Goal: Task Accomplishment & Management: Manage account settings

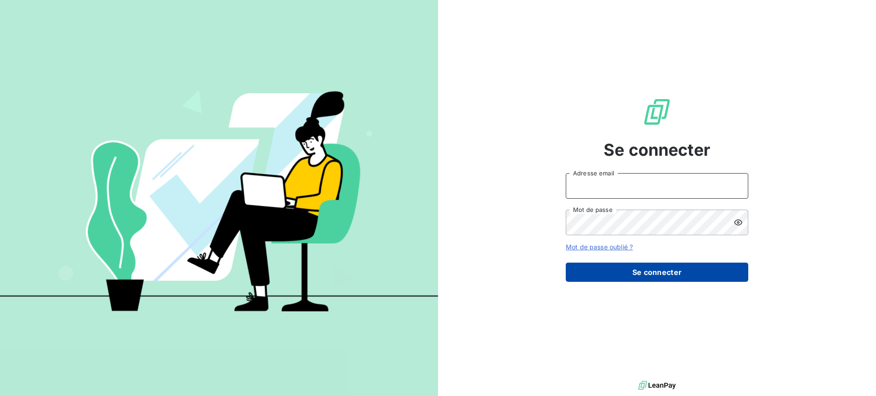
type input "[PERSON_NAME][EMAIL_ADDRESS][DOMAIN_NAME]"
click at [661, 272] on button "Se connecter" at bounding box center [657, 271] width 183 height 19
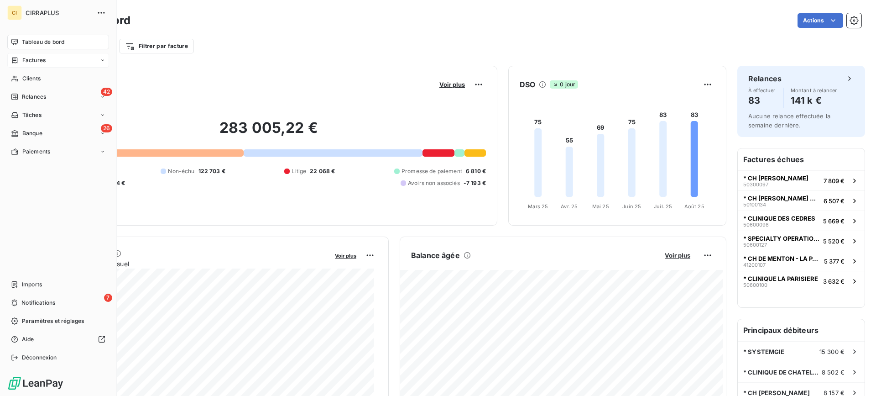
click at [32, 59] on span "Factures" at bounding box center [33, 60] width 23 height 8
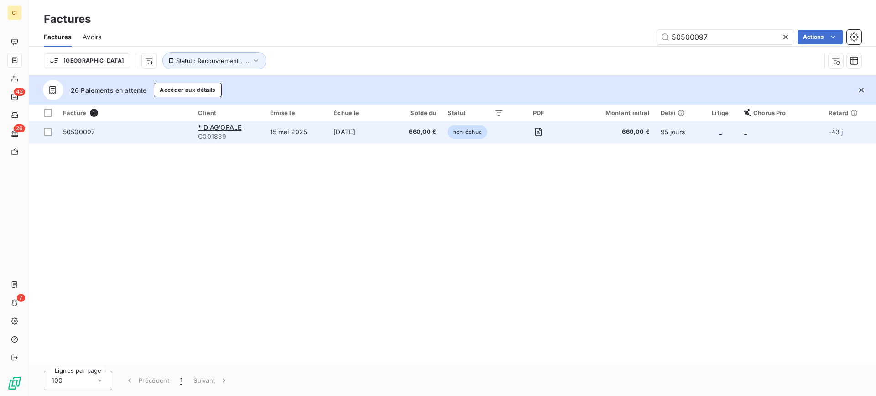
type input "50500097"
click at [78, 131] on span "50500097" at bounding box center [79, 132] width 32 height 8
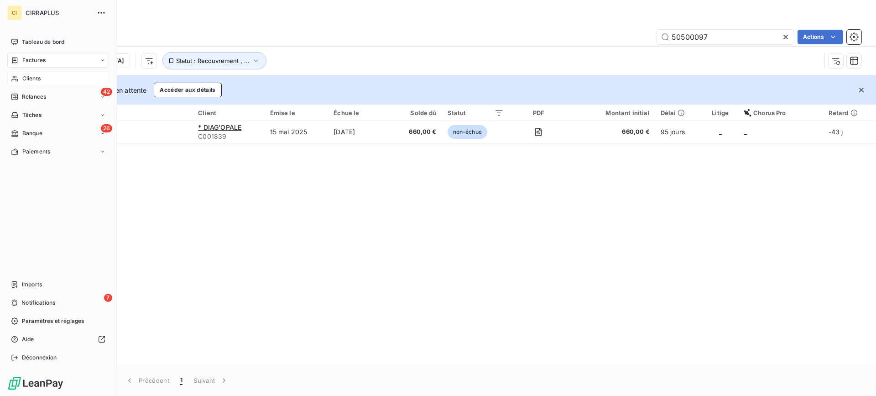
click at [34, 80] on span "Clients" at bounding box center [31, 78] width 18 height 8
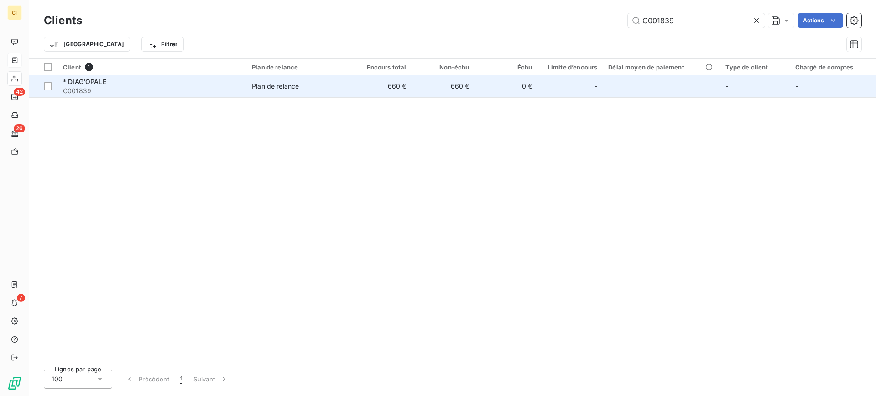
type input "C001839"
click at [84, 83] on span "* DIAG'OPALE" at bounding box center [84, 82] width 43 height 8
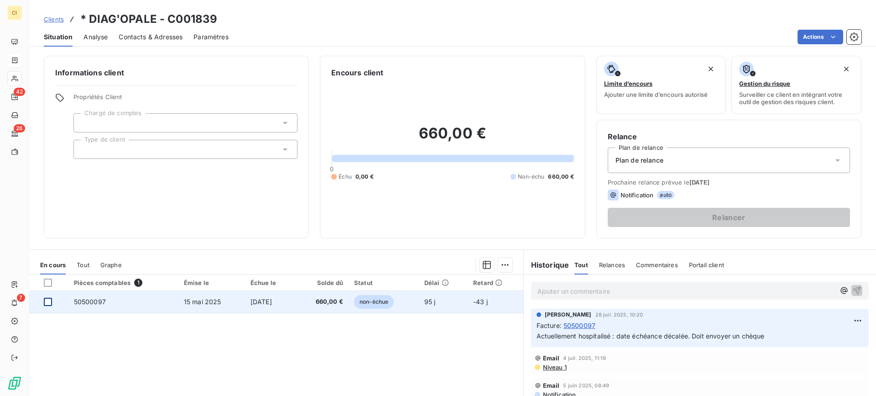
click at [45, 305] on div at bounding box center [48, 302] width 8 height 8
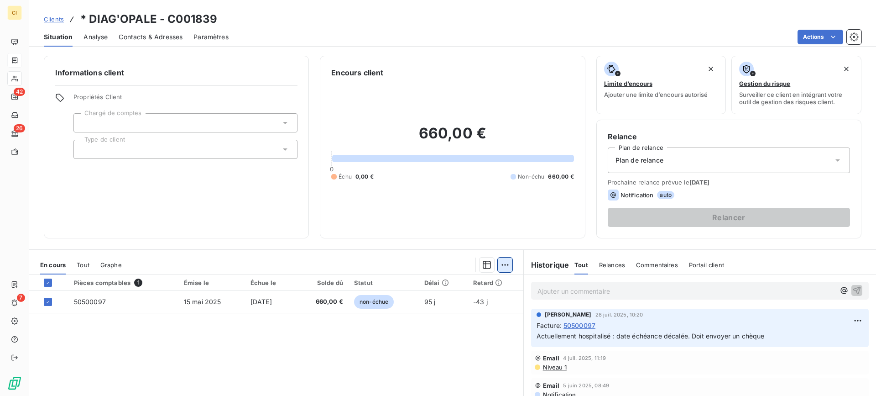
click at [503, 267] on html "CI 42 26 7 Clients * DIAG'OPALE - C001839 Situation Analyse Contacts & Adresses…" at bounding box center [438, 198] width 876 height 396
click at [422, 300] on div "Ajouter une promesse de paiement (1 facture)" at bounding box center [423, 301] width 161 height 15
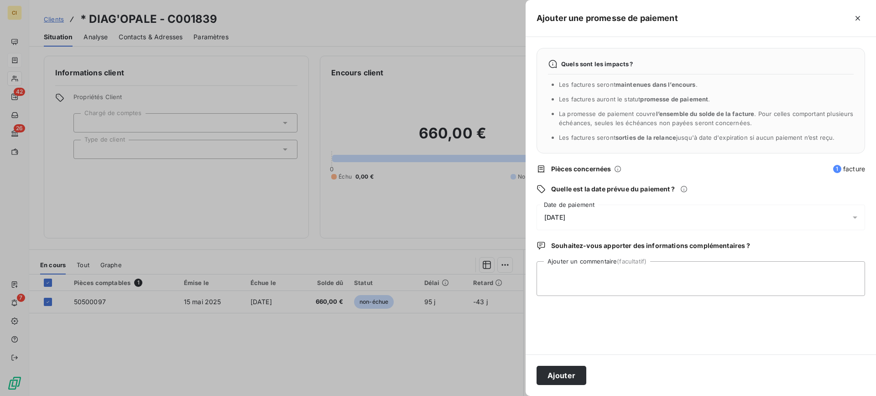
click at [854, 216] on icon at bounding box center [855, 217] width 9 height 9
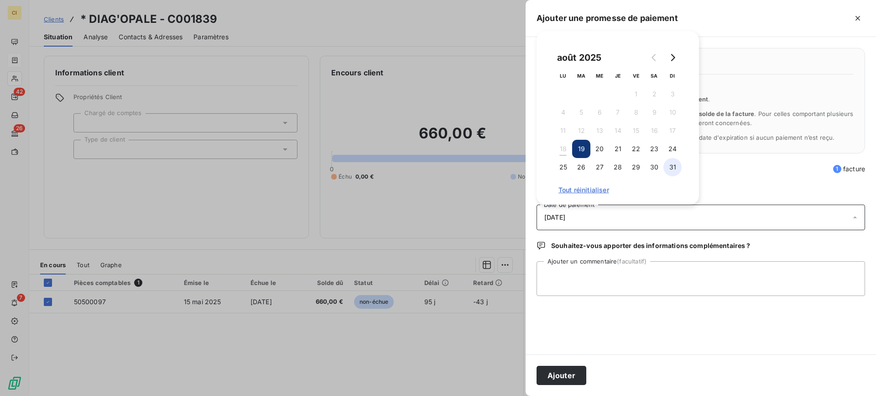
click at [676, 165] on button "31" at bounding box center [673, 167] width 18 height 18
click at [587, 285] on textarea "Ajouter un commentaire (facultatif)" at bounding box center [701, 278] width 329 height 35
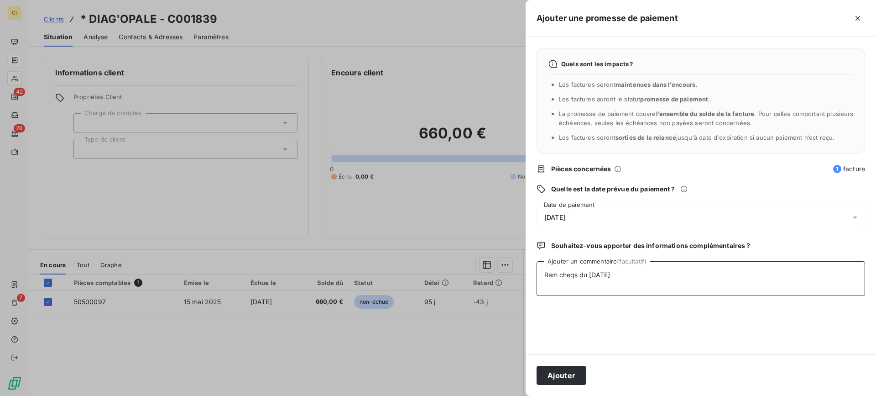
drag, startPoint x: 622, startPoint y: 276, endPoint x: 518, endPoint y: 280, distance: 103.7
click at [518, 395] on div "Ajouter une promesse de paiement Quels sont les impacts ? Les factures seront m…" at bounding box center [438, 396] width 876 height 0
type textarea "Rem cheqs du 13/08/25"
click at [553, 375] on button "Ajouter" at bounding box center [562, 375] width 50 height 19
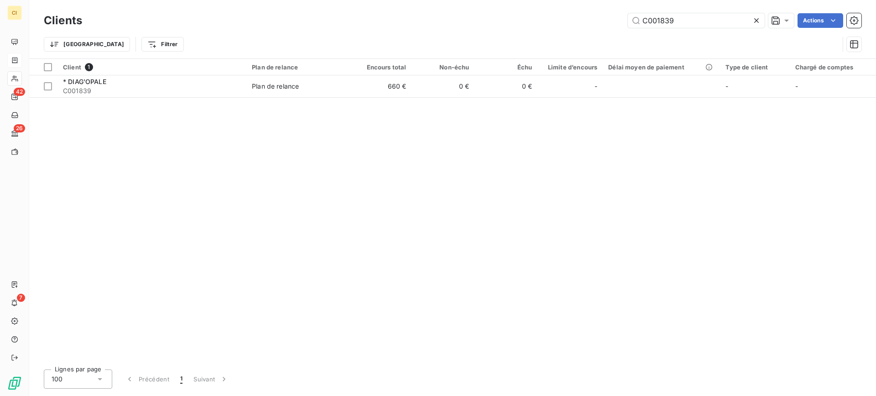
drag, startPoint x: 656, startPoint y: 18, endPoint x: 754, endPoint y: 18, distance: 97.7
click at [754, 18] on div "C001839" at bounding box center [696, 20] width 137 height 15
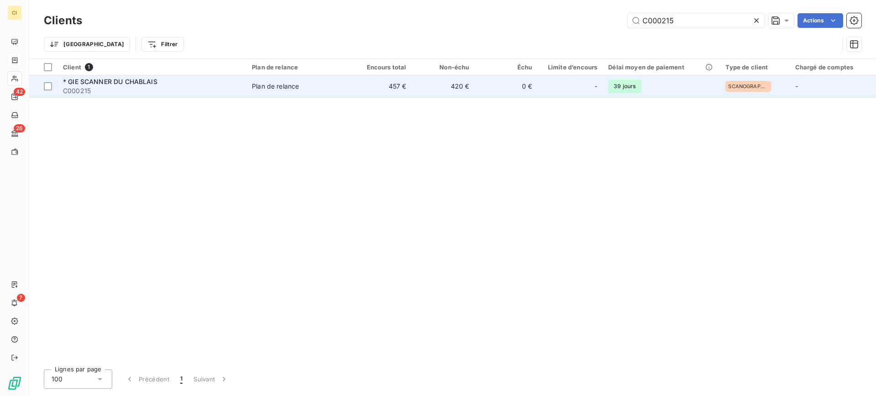
type input "C000215"
click at [104, 81] on span "* GIE SCANNER DU CHABLAIS" at bounding box center [110, 82] width 94 height 8
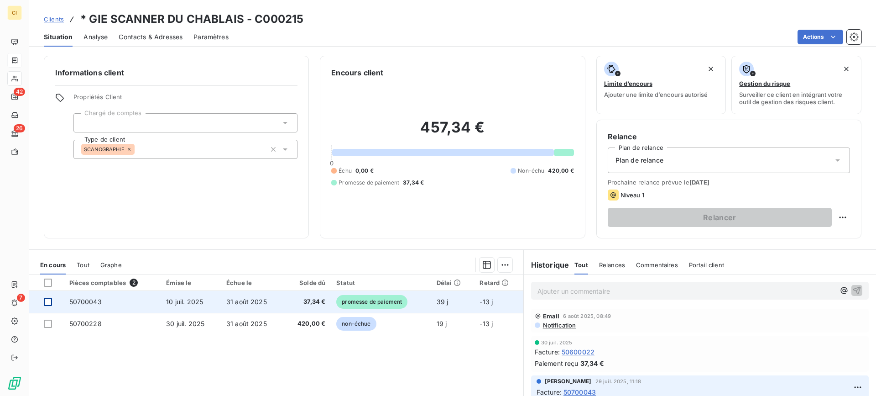
click at [48, 302] on div at bounding box center [48, 302] width 8 height 8
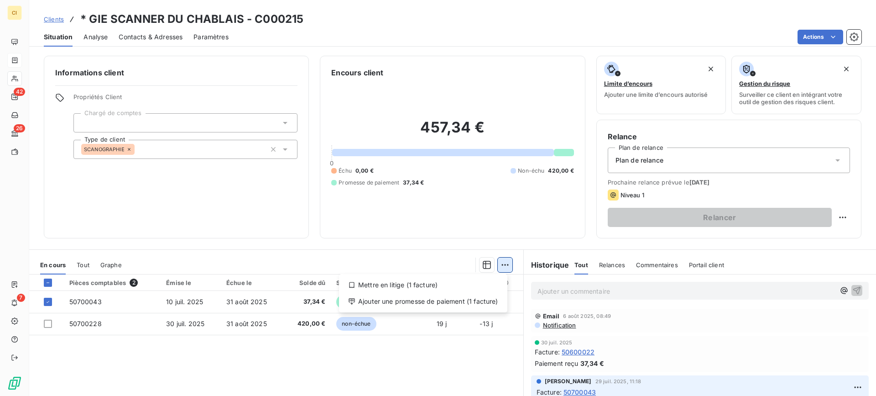
click at [503, 268] on html "CI 42 26 7 Clients * GIE SCANNER DU CHABLAIS - C000215 Situation Analyse Contac…" at bounding box center [438, 198] width 876 height 396
click at [443, 298] on div "Ajouter une promesse de paiement (1 facture)" at bounding box center [423, 301] width 161 height 15
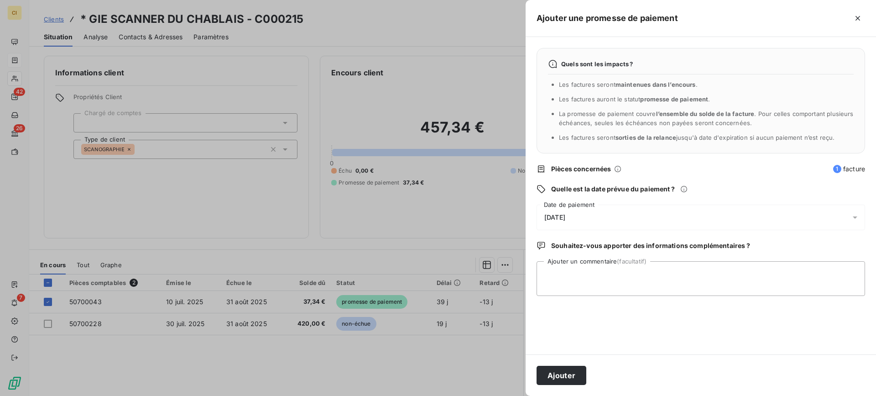
click at [856, 217] on icon at bounding box center [855, 217] width 5 height 2
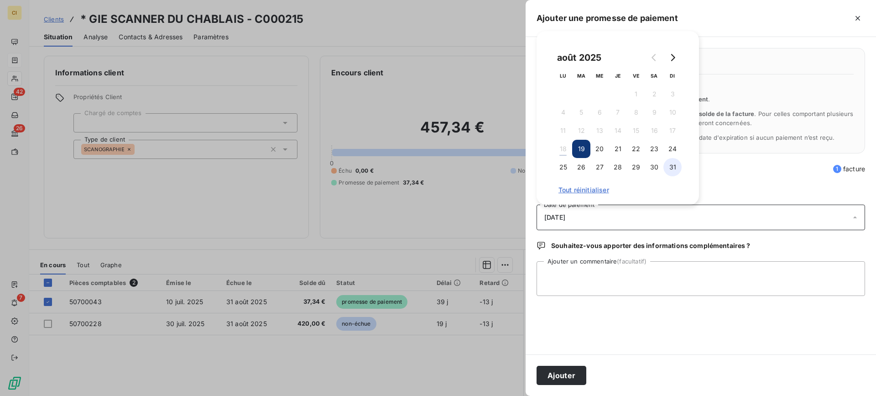
click at [670, 164] on button "31" at bounding box center [673, 167] width 18 height 18
click at [564, 280] on textarea "Ajouter un commentaire (facultatif)" at bounding box center [701, 278] width 329 height 35
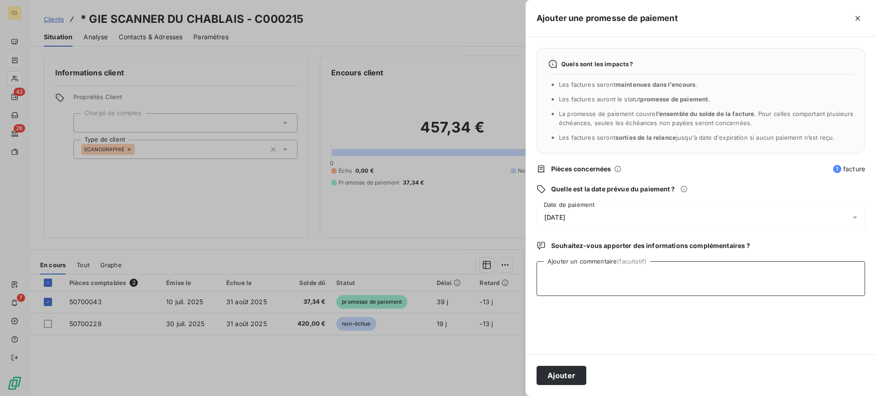
paste textarea "Rem cheqs du 13/08/25"
type textarea "Rem cheqs du 13/08/25"
click at [564, 372] on button "Ajouter" at bounding box center [562, 375] width 50 height 19
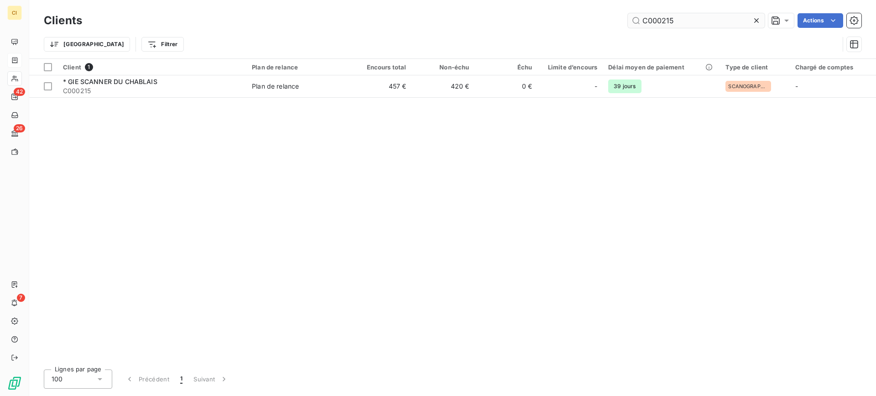
drag, startPoint x: 662, startPoint y: 21, endPoint x: 717, endPoint y: 18, distance: 55.8
click at [717, 18] on input "C000215" at bounding box center [696, 20] width 137 height 15
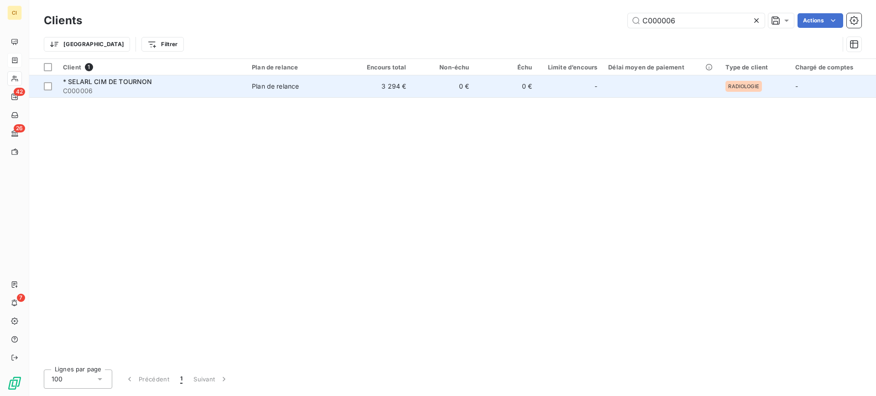
type input "C000006"
click at [84, 84] on span "* SELARL CIM DE TOURNON" at bounding box center [107, 82] width 89 height 8
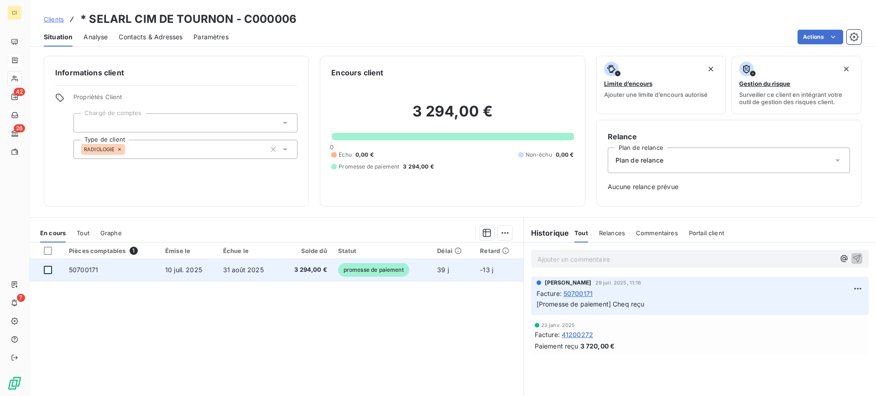
click at [44, 268] on div at bounding box center [48, 270] width 8 height 8
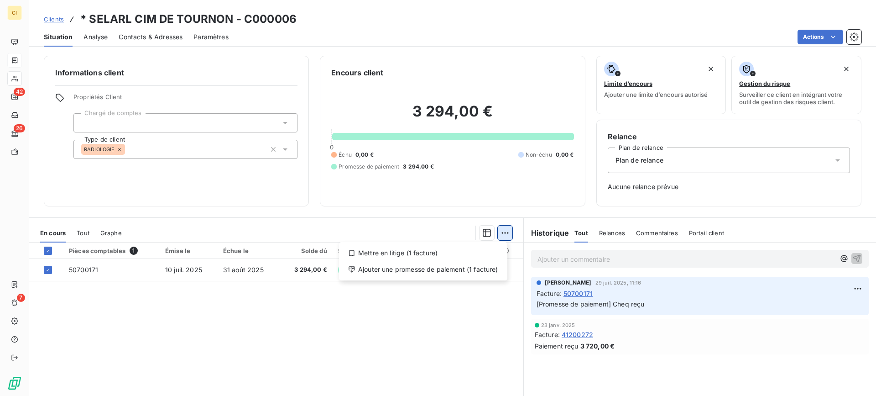
click at [502, 232] on html "CI 42 26 7 Clients * SELARL CIM DE TOURNON - C000006 Situation Analyse Contacts…" at bounding box center [438, 198] width 876 height 396
click at [448, 267] on div "Ajouter une promesse de paiement (1 facture)" at bounding box center [423, 269] width 161 height 15
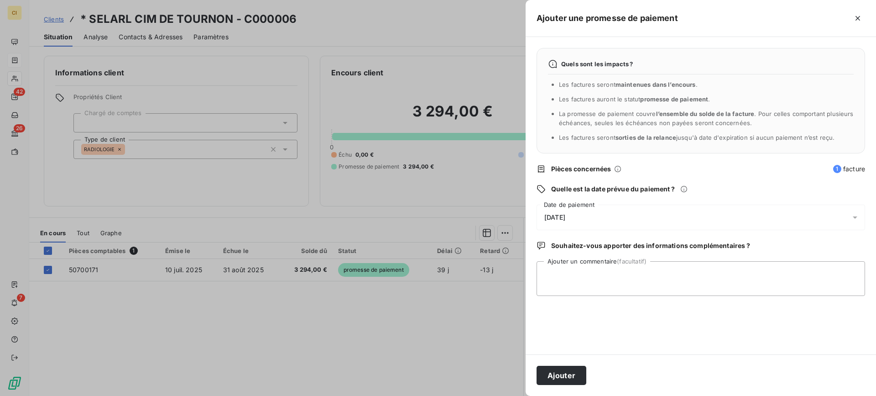
click at [853, 219] on icon at bounding box center [855, 217] width 9 height 9
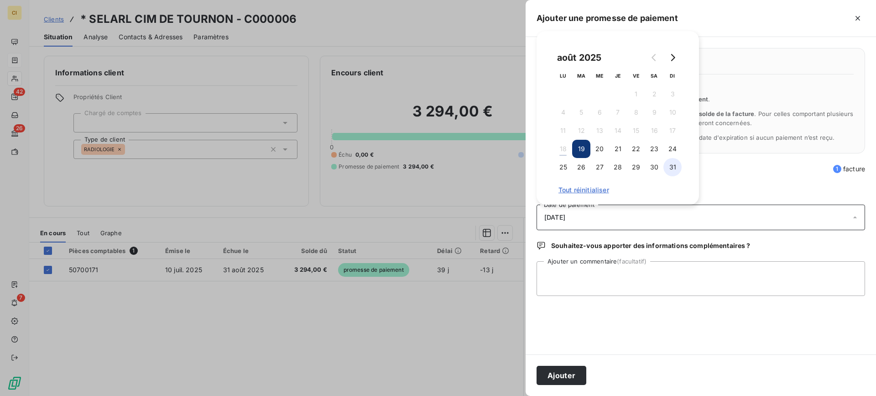
click at [675, 166] on button "31" at bounding box center [673, 167] width 18 height 18
click at [578, 274] on textarea "Ajouter un commentaire (facultatif)" at bounding box center [701, 278] width 329 height 35
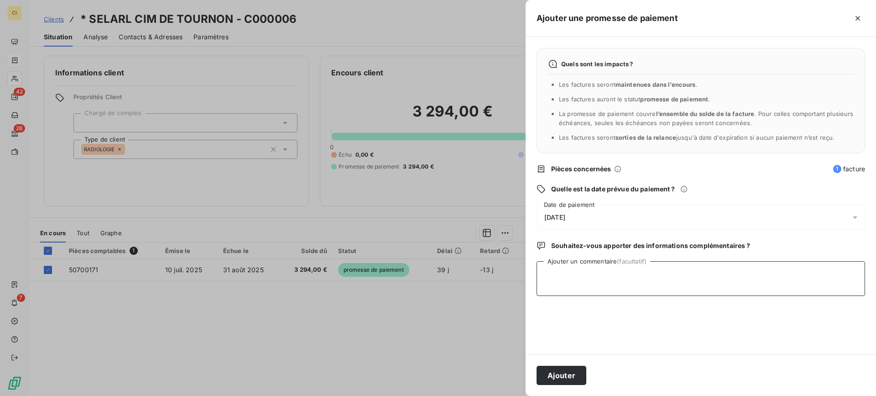
paste textarea "Rem cheqs du 13/08/25"
type textarea "Rem cheqs du 13/08/25"
click at [560, 373] on button "Ajouter" at bounding box center [562, 375] width 50 height 19
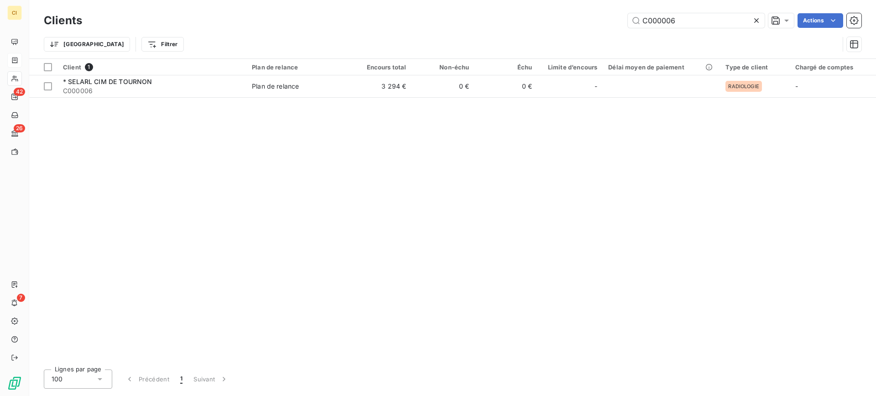
drag, startPoint x: 657, startPoint y: 21, endPoint x: 701, endPoint y: 8, distance: 46.2
click at [698, 16] on input "C000006" at bounding box center [696, 20] width 137 height 15
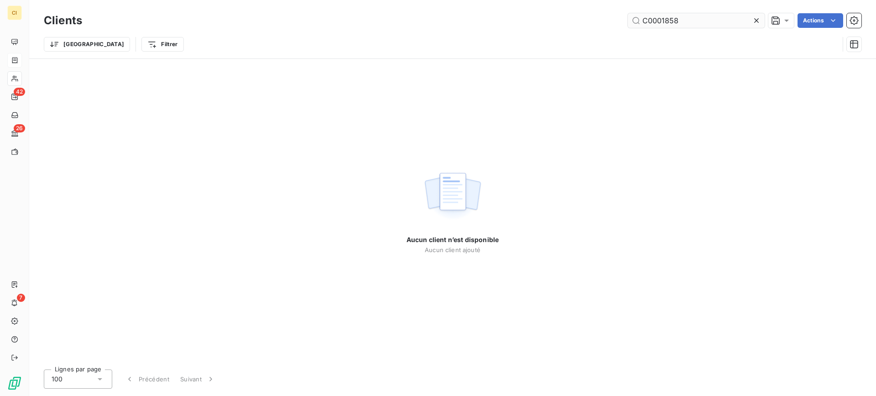
click at [659, 21] on input "C0001858" at bounding box center [696, 20] width 137 height 15
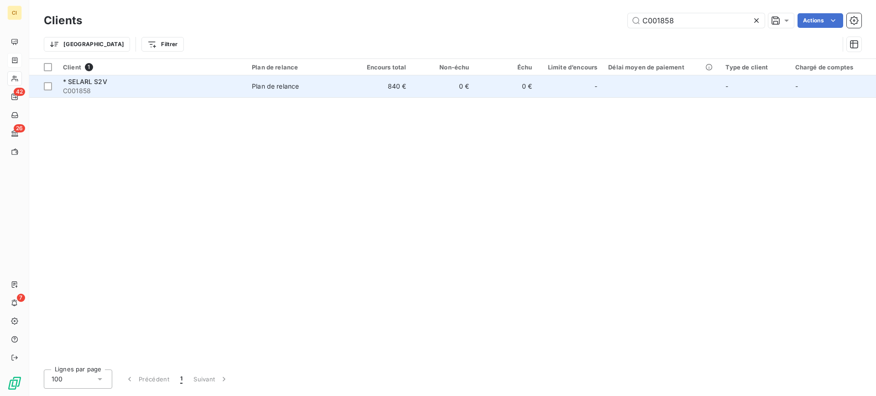
type input "C001858"
click at [100, 84] on span "* SELARL S2V" at bounding box center [85, 82] width 44 height 8
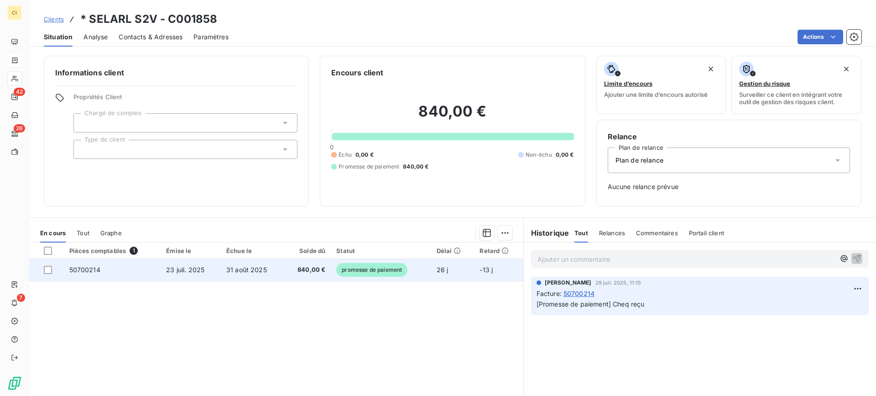
click at [52, 269] on div at bounding box center [51, 270] width 15 height 8
click at [47, 273] on div at bounding box center [48, 270] width 8 height 8
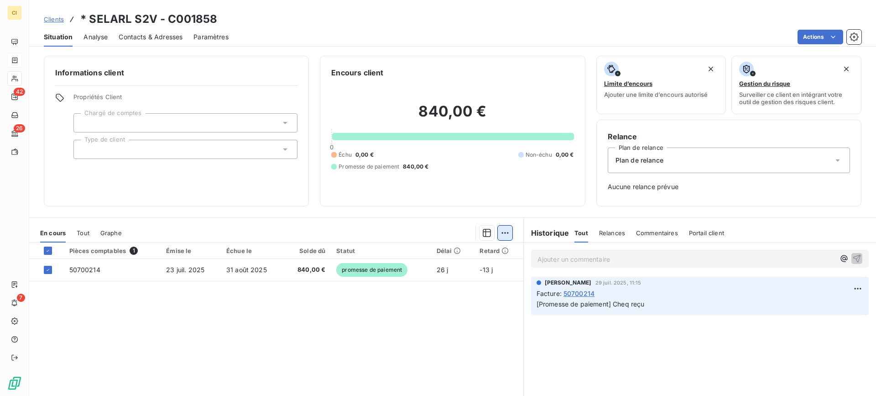
click at [502, 232] on html "CI 42 26 7 Clients * SELARL S2V - C001858 Situation Analyse Contacts & Adresses…" at bounding box center [438, 198] width 876 height 396
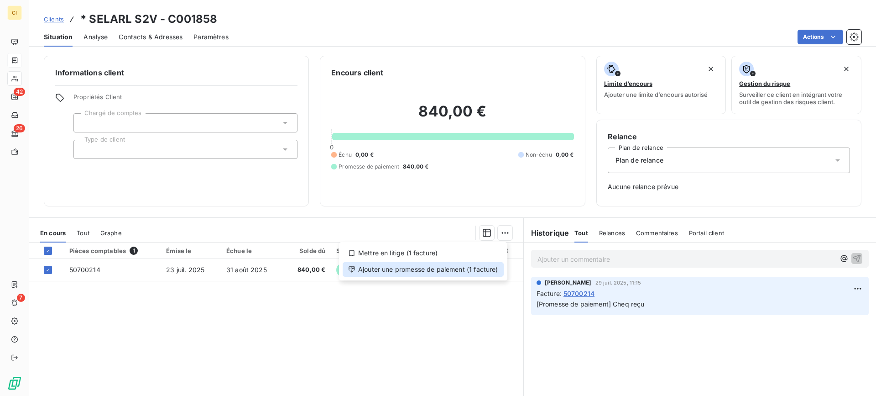
click at [430, 269] on div "Ajouter une promesse de paiement (1 facture)" at bounding box center [423, 269] width 161 height 15
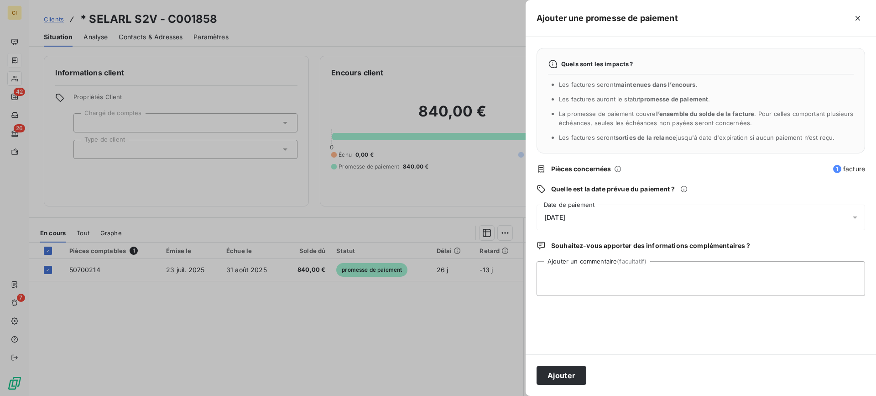
click at [856, 217] on icon at bounding box center [855, 217] width 5 height 2
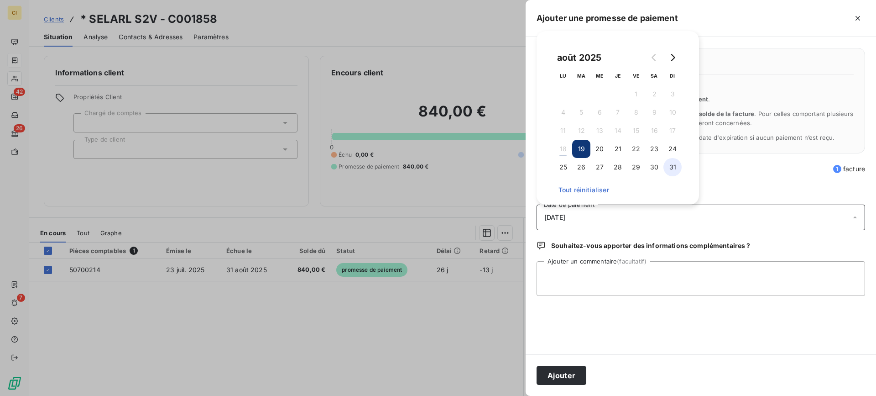
drag, startPoint x: 671, startPoint y: 166, endPoint x: 563, endPoint y: 258, distance: 142.1
click at [671, 167] on button "31" at bounding box center [673, 167] width 18 height 18
click at [552, 273] on textarea "Ajouter un commentaire (facultatif)" at bounding box center [701, 278] width 329 height 35
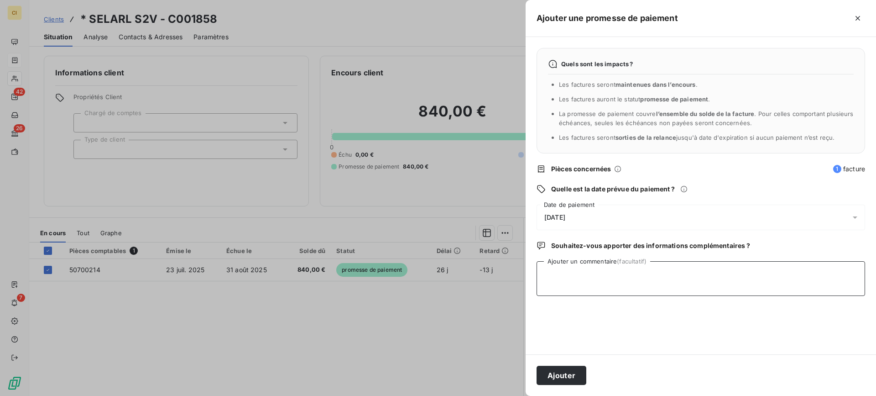
paste textarea "Rem cheqs du 13/08/25"
type textarea "Rem cheqs du 13/08/25"
click at [556, 376] on button "Ajouter" at bounding box center [562, 375] width 50 height 19
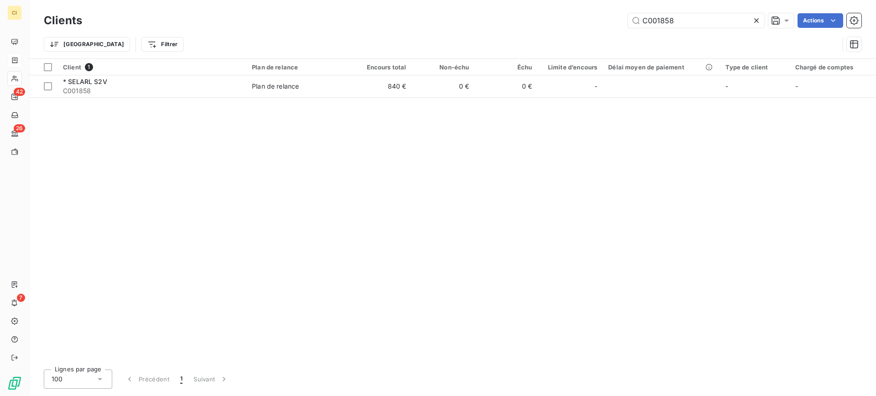
drag, startPoint x: 657, startPoint y: 21, endPoint x: 780, endPoint y: 29, distance: 124.0
click at [780, 29] on div "Clients C001858 Actions" at bounding box center [453, 20] width 818 height 19
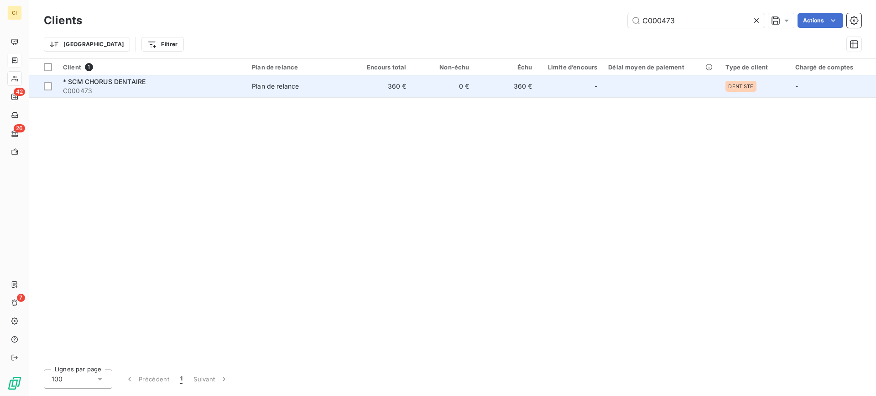
type input "C000473"
click at [86, 86] on span "C000473" at bounding box center [152, 90] width 178 height 9
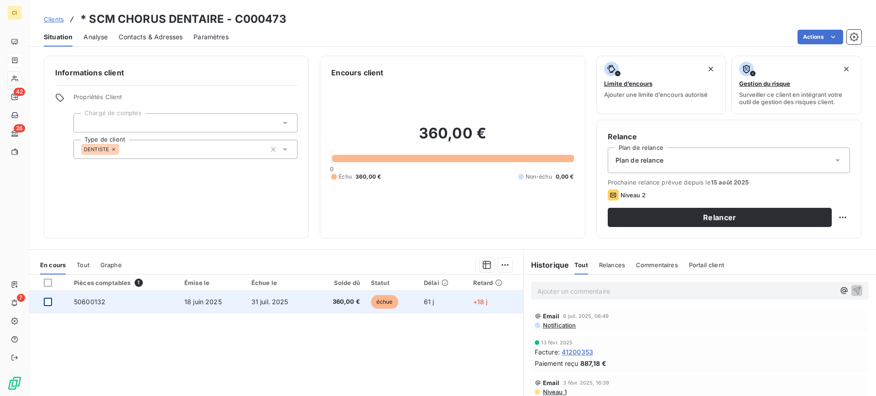
click at [49, 299] on div at bounding box center [48, 302] width 8 height 8
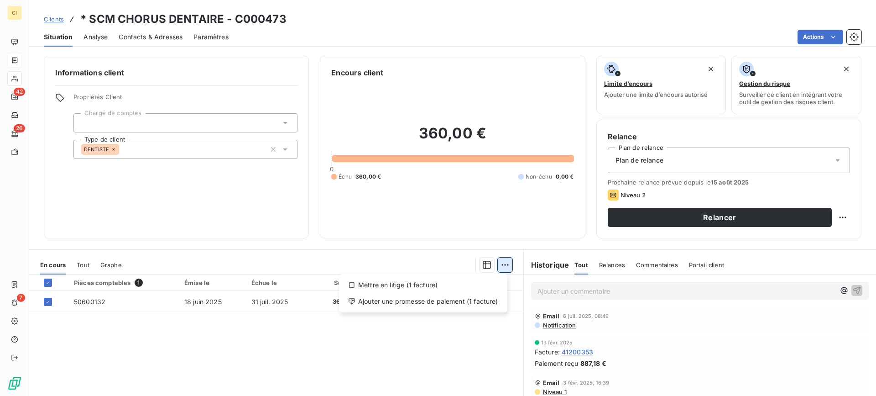
click at [504, 264] on html "CI 42 26 7 Clients * SCM CHORUS DENTAIRE - C000473 Situation Analyse Contacts &…" at bounding box center [438, 198] width 876 height 396
click at [402, 302] on div "Ajouter une promesse de paiement (1 facture)" at bounding box center [423, 301] width 161 height 15
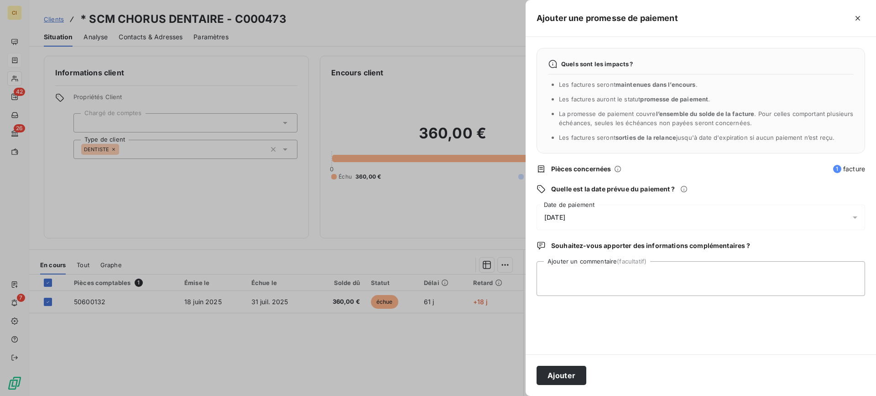
click at [853, 215] on icon at bounding box center [855, 217] width 9 height 9
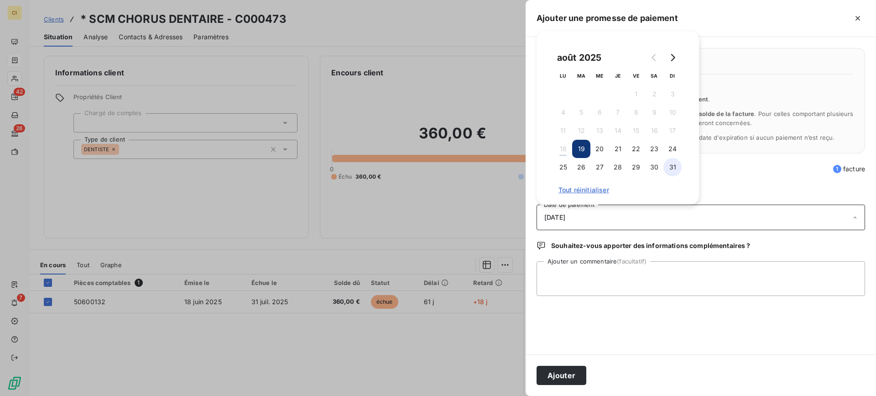
click at [676, 169] on button "31" at bounding box center [673, 167] width 18 height 18
click at [584, 273] on textarea "Ajouter un commentaire (facultatif)" at bounding box center [701, 278] width 329 height 35
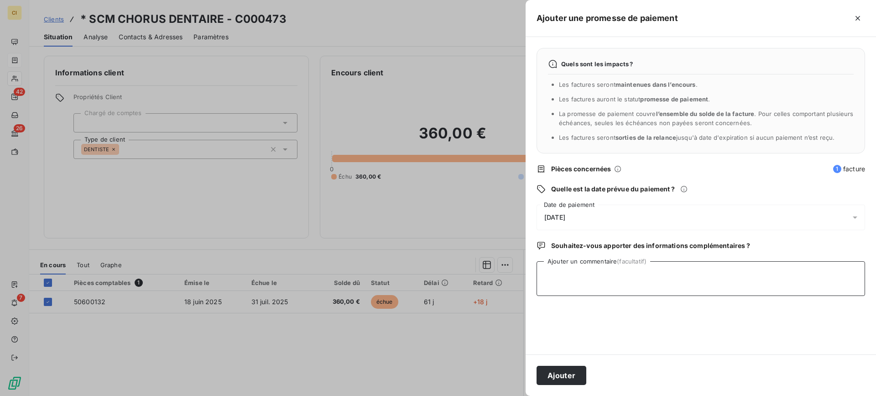
paste textarea "Rem cheqs du 13/08/25"
type textarea "Rem cheqs du 13/08/25"
click at [572, 373] on button "Ajouter" at bounding box center [562, 375] width 50 height 19
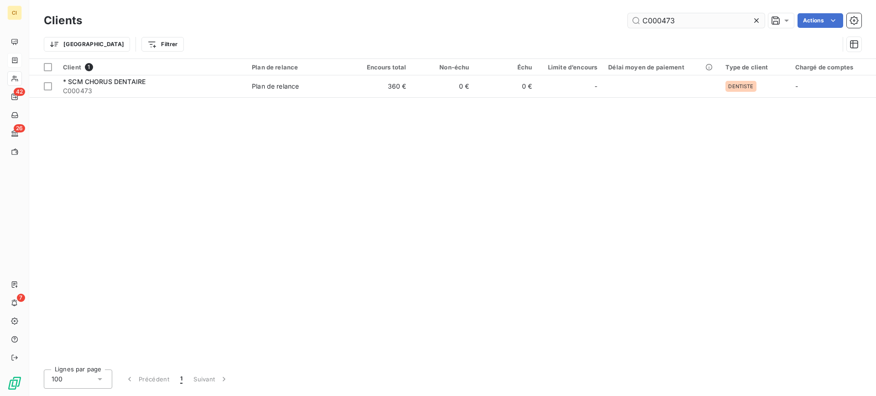
drag, startPoint x: 662, startPoint y: 20, endPoint x: 747, endPoint y: 20, distance: 85.4
click at [747, 20] on input "C000473" at bounding box center [696, 20] width 137 height 15
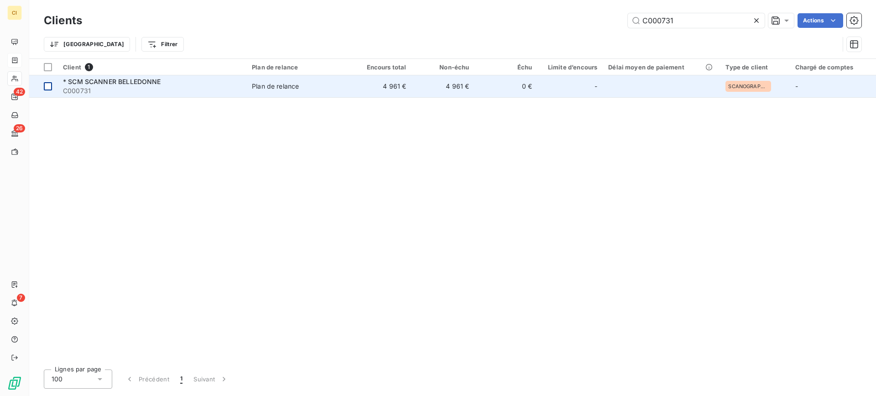
type input "C000731"
click at [45, 85] on div at bounding box center [48, 86] width 8 height 8
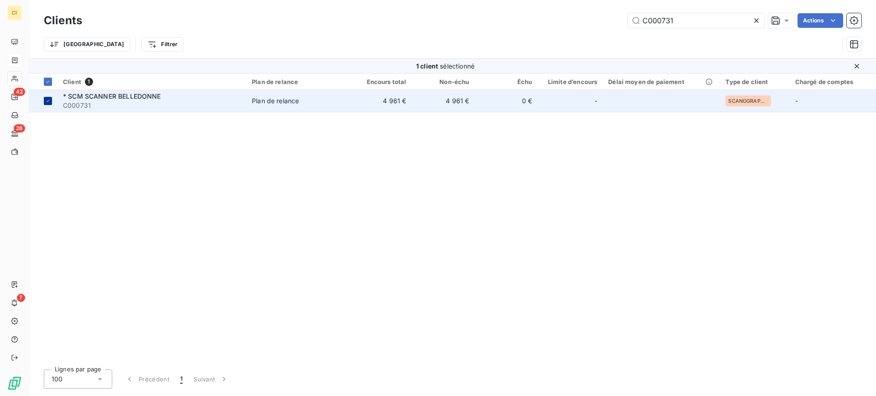
click at [50, 99] on icon at bounding box center [47, 100] width 5 height 5
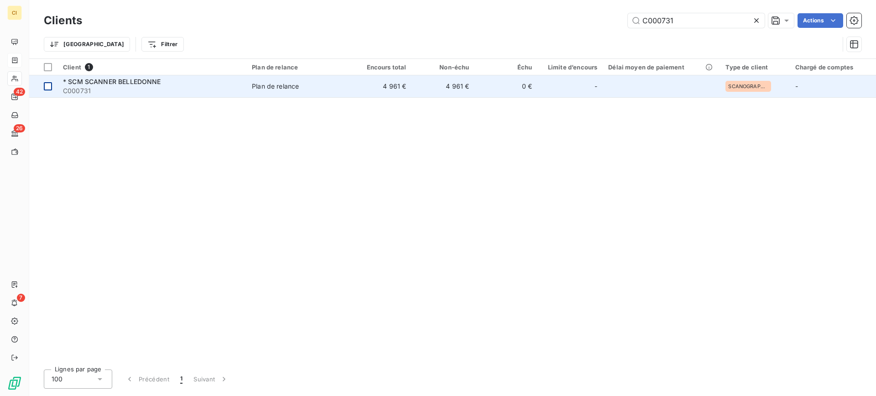
click at [105, 83] on span "* SCM SCANNER BELLEDONNE" at bounding box center [112, 82] width 98 height 8
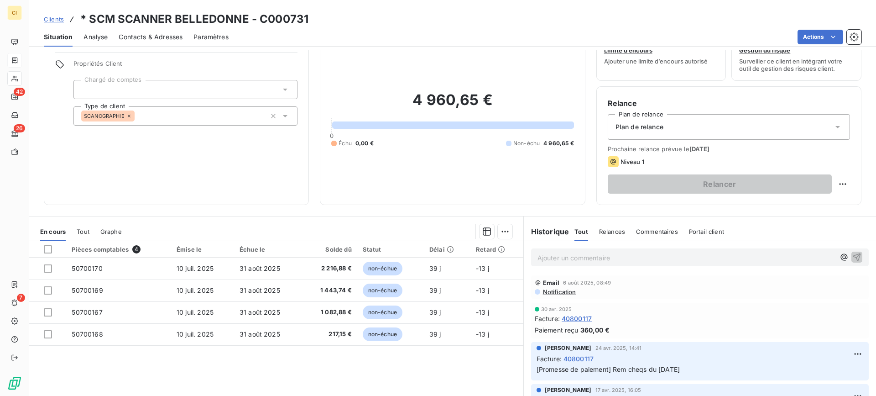
scroll to position [82, 0]
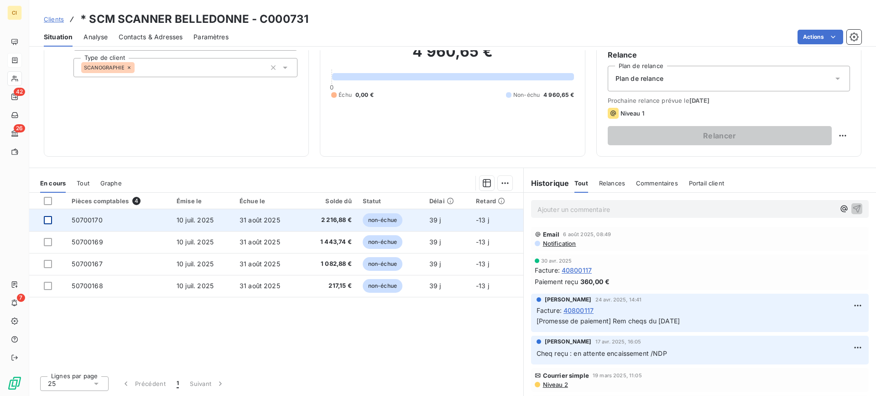
click at [47, 217] on div at bounding box center [48, 220] width 8 height 8
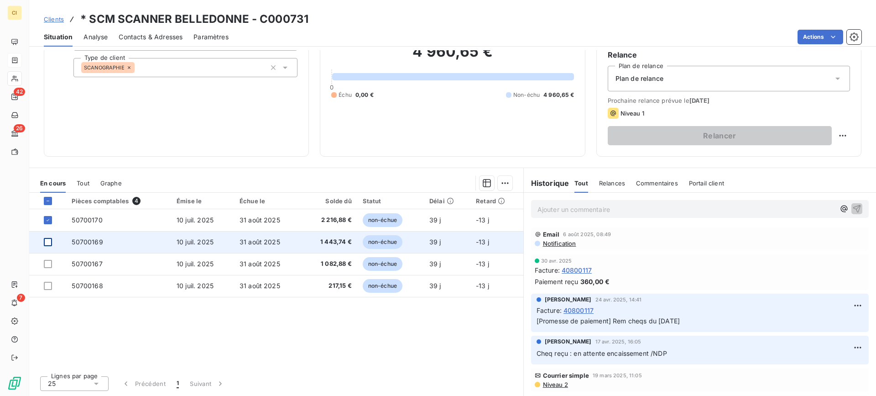
click at [47, 239] on div at bounding box center [48, 242] width 8 height 8
click at [47, 239] on icon at bounding box center [47, 241] width 5 height 5
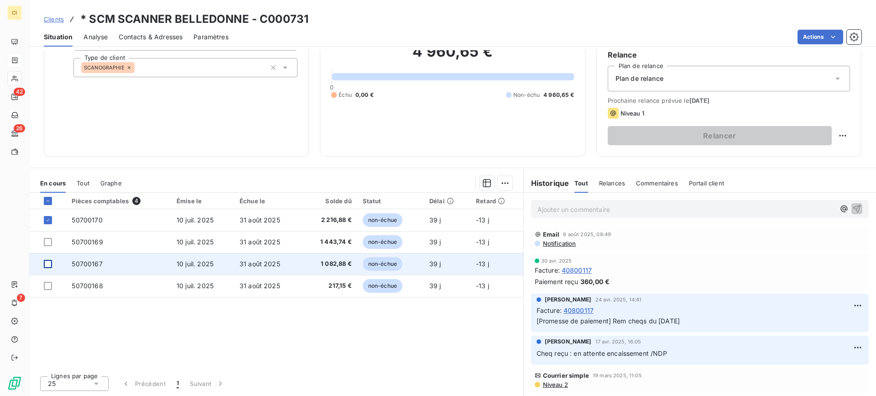
click at [49, 263] on div at bounding box center [48, 264] width 8 height 8
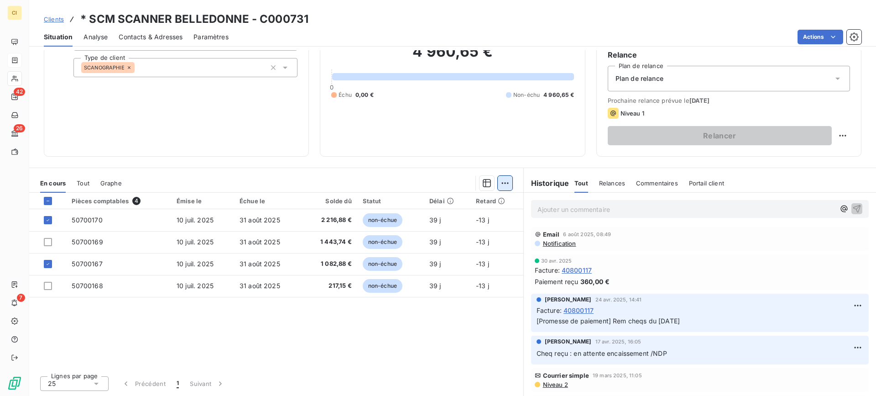
click at [499, 182] on html "CI 42 26 7 Clients * SCM SCANNER BELLEDONNE - C000731 Situation Analyse Contact…" at bounding box center [438, 198] width 876 height 396
click at [426, 221] on div "Ajouter une promesse de paiement (2 factures)" at bounding box center [421, 219] width 166 height 15
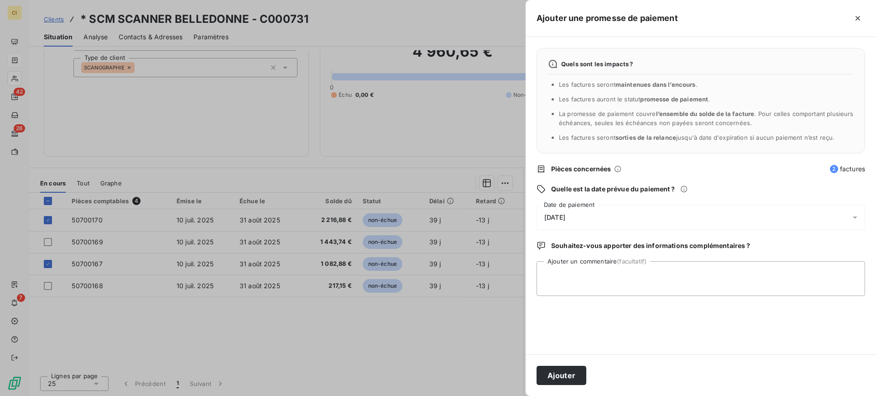
click at [857, 216] on icon at bounding box center [855, 217] width 9 height 9
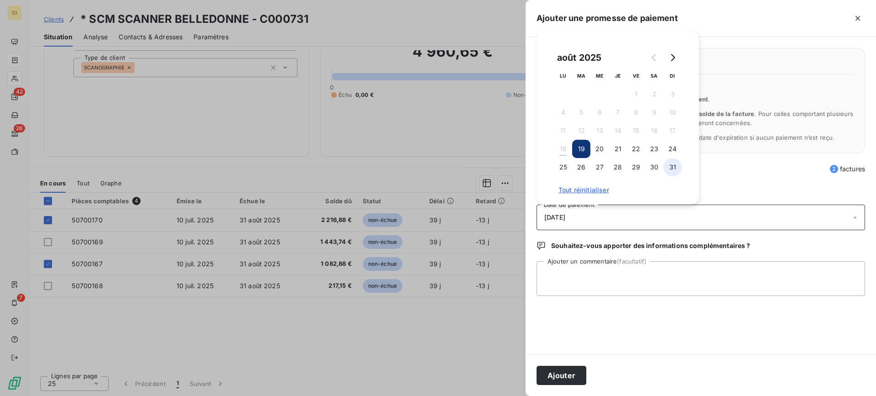
click at [675, 164] on button "31" at bounding box center [673, 167] width 18 height 18
click at [572, 282] on textarea "Ajouter un commentaire (facultatif)" at bounding box center [701, 278] width 329 height 35
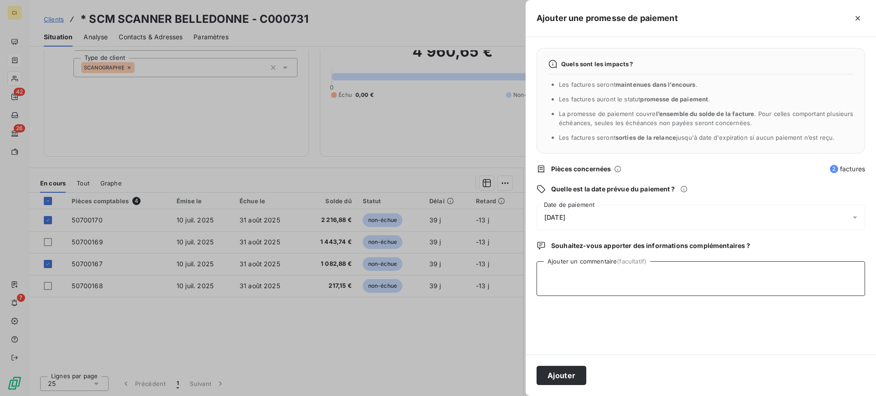
paste textarea "Rem cheqs du 13/08/25"
type textarea "Rem cheqs du 13/08/25"
click at [555, 377] on button "Ajouter" at bounding box center [562, 375] width 50 height 19
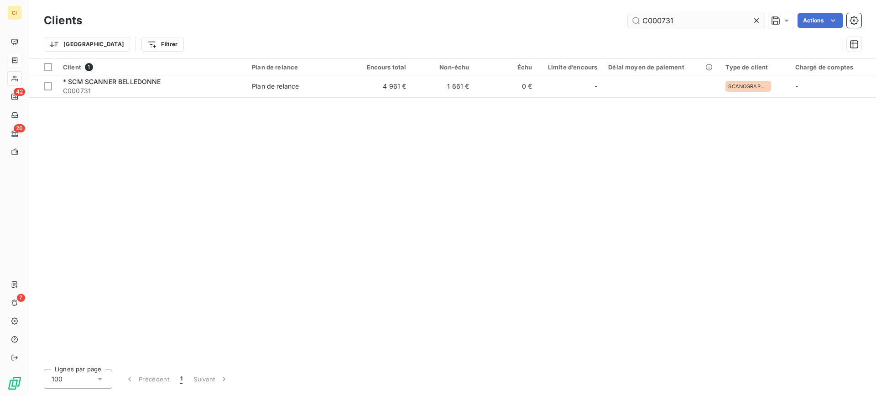
drag, startPoint x: 664, startPoint y: 19, endPoint x: 733, endPoint y: 15, distance: 69.5
click at [733, 15] on input "C000731" at bounding box center [696, 20] width 137 height 15
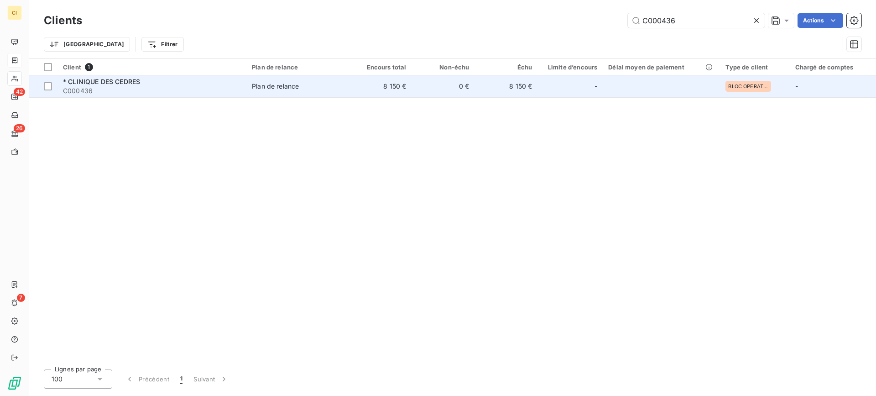
type input "C000436"
click at [89, 84] on span "* CLINIQUE DES CEDRES" at bounding box center [101, 82] width 77 height 8
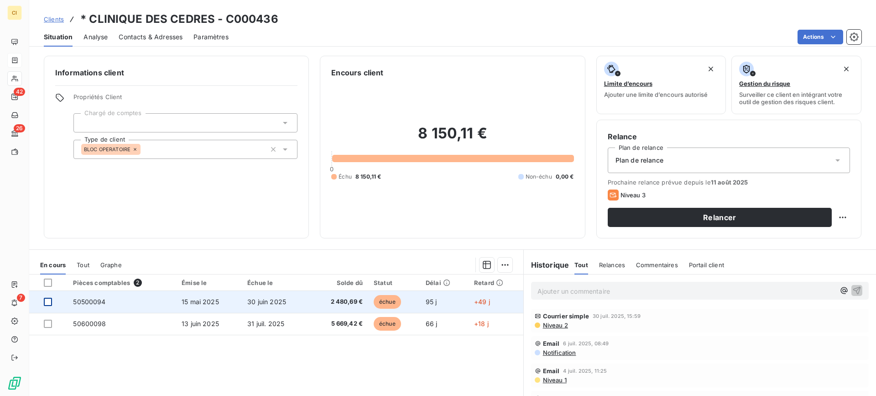
click at [47, 298] on div at bounding box center [48, 302] width 8 height 8
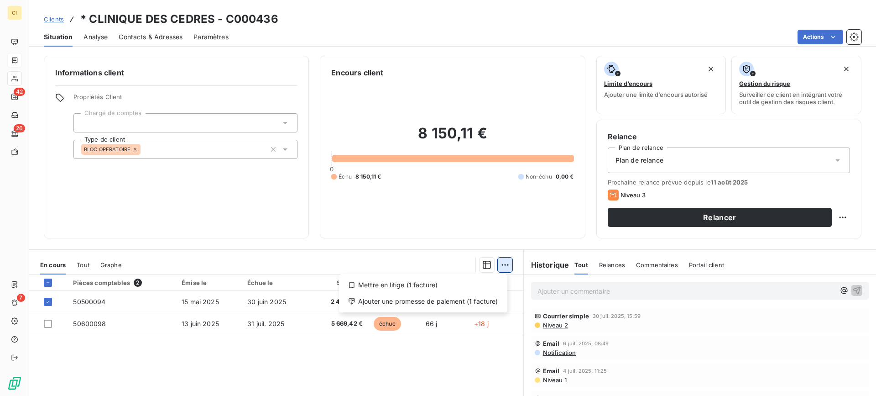
click at [502, 263] on html "CI 42 26 7 Clients * CLINIQUE DES CEDRES - C000436 Situation Analyse Contacts &…" at bounding box center [438, 198] width 876 height 396
click at [454, 302] on div "Ajouter une promesse de paiement (1 facture)" at bounding box center [423, 301] width 161 height 15
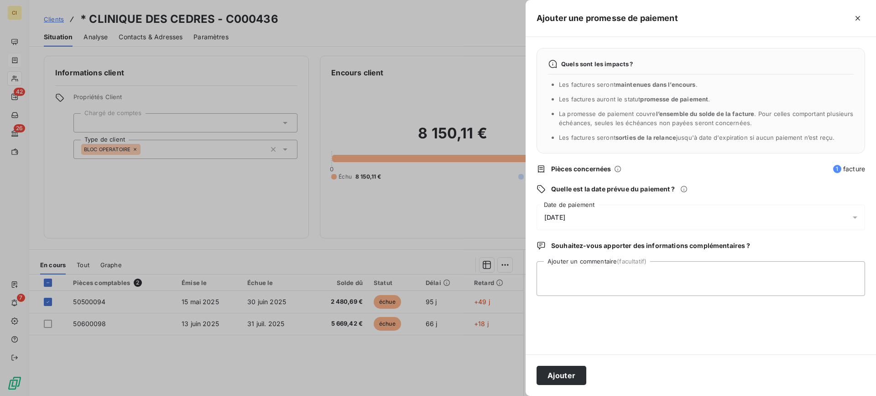
click at [854, 218] on icon at bounding box center [855, 217] width 9 height 9
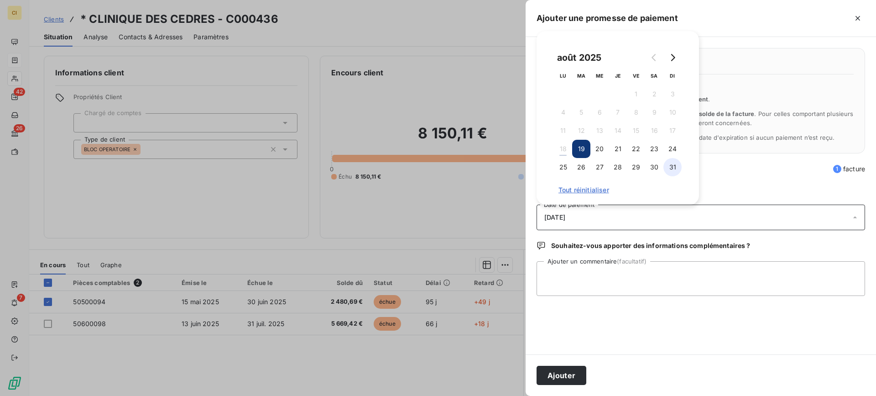
drag, startPoint x: 676, startPoint y: 169, endPoint x: 668, endPoint y: 174, distance: 9.9
click at [676, 168] on button "31" at bounding box center [673, 167] width 18 height 18
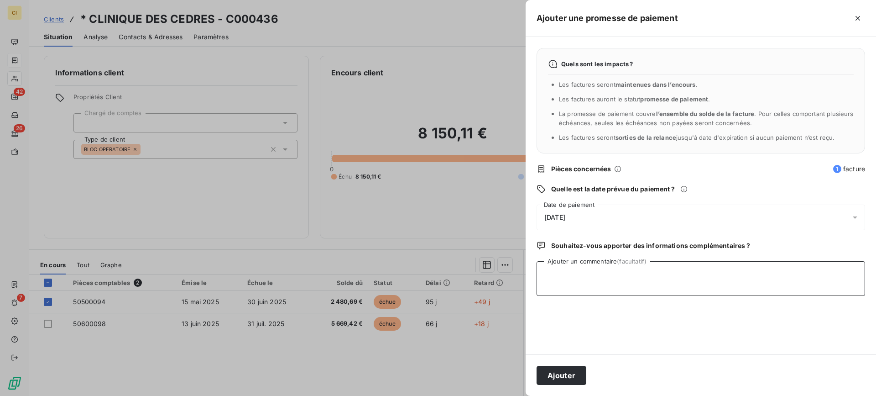
click at [563, 279] on textarea "Ajouter un commentaire (facultatif)" at bounding box center [701, 278] width 329 height 35
paste textarea "Rem cheqs du 13/08/25"
type textarea "Rem cheqs du 13/08/25"
click at [550, 374] on button "Ajouter" at bounding box center [562, 375] width 50 height 19
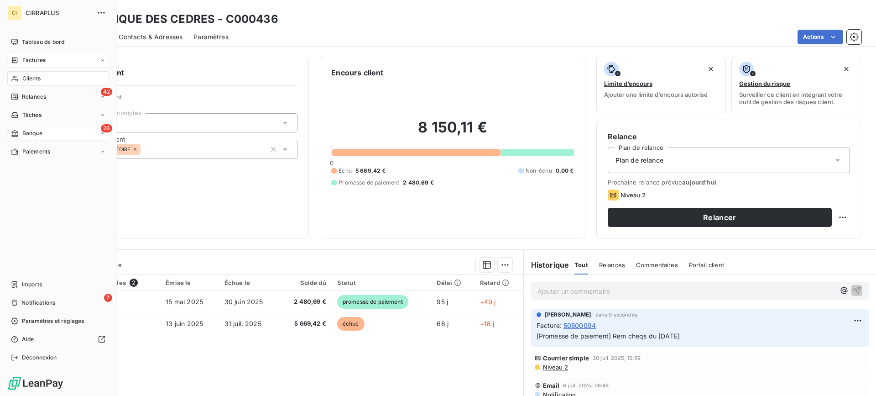
click at [37, 131] on span "Banque" at bounding box center [32, 133] width 20 height 8
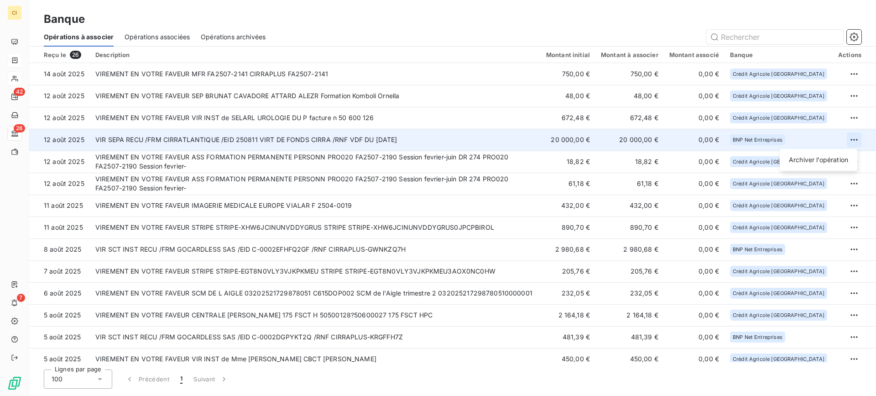
click at [848, 137] on html "CI 42 26 7 Banque Opérations à associer Opérations associées Opérations archivé…" at bounding box center [438, 198] width 876 height 396
click at [812, 159] on div "Archiver l’opération" at bounding box center [819, 159] width 70 height 15
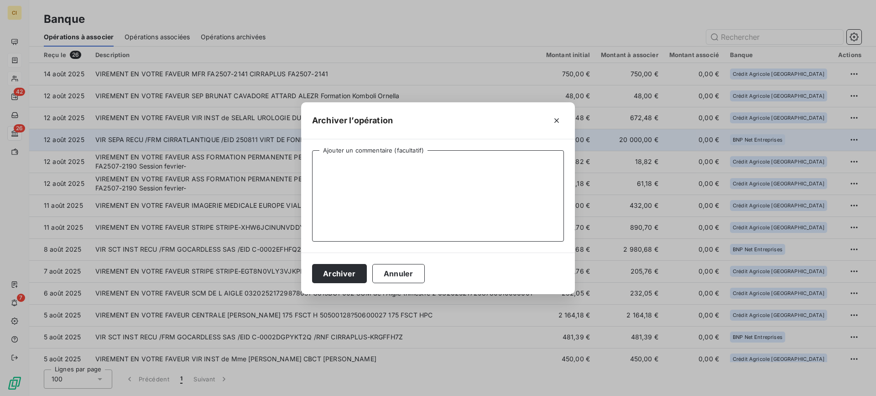
click at [402, 166] on textarea "Ajouter un commentaire (facultatif)" at bounding box center [438, 195] width 252 height 91
type textarea "Virt de fonds"
click at [329, 271] on button "Archiver" at bounding box center [339, 273] width 55 height 19
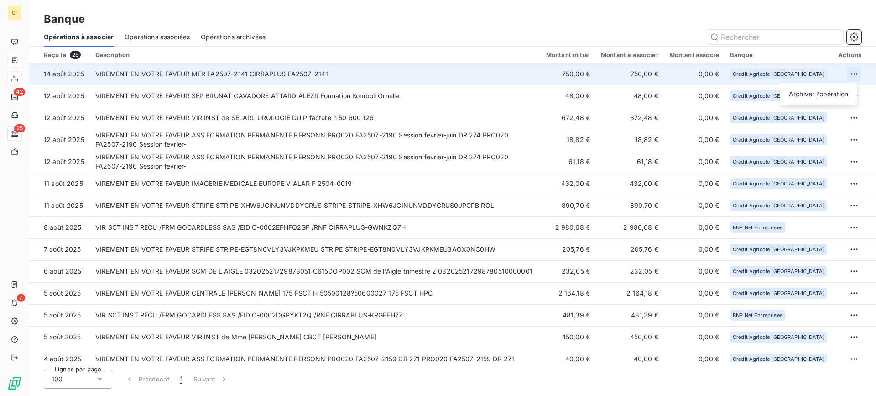
click at [853, 74] on html "CI 42 25 7 Banque Opérations à associer Opérations associées Opérations archivé…" at bounding box center [438, 198] width 876 height 396
click at [822, 96] on div "Archiver l’opération" at bounding box center [819, 94] width 70 height 15
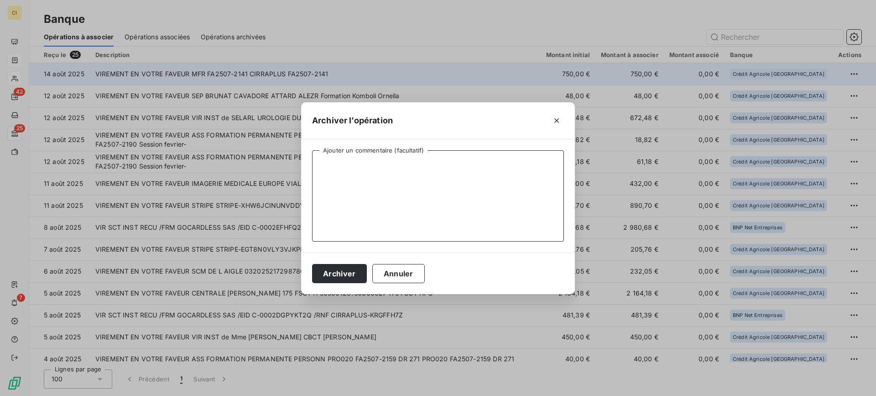
click at [387, 168] on textarea "Ajouter un commentaire (facultatif)" at bounding box center [438, 195] width 252 height 91
type textarea "C760"
click at [332, 274] on button "Archiver" at bounding box center [339, 273] width 55 height 19
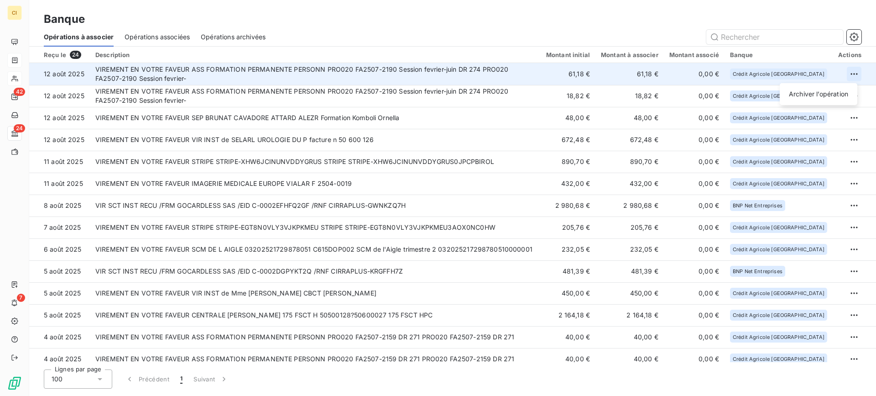
click at [849, 72] on html "CI 42 24 7 Banque Opérations à associer Opérations associées Opérations archivé…" at bounding box center [438, 198] width 876 height 396
click at [819, 92] on div "Archiver l’opération" at bounding box center [819, 94] width 70 height 15
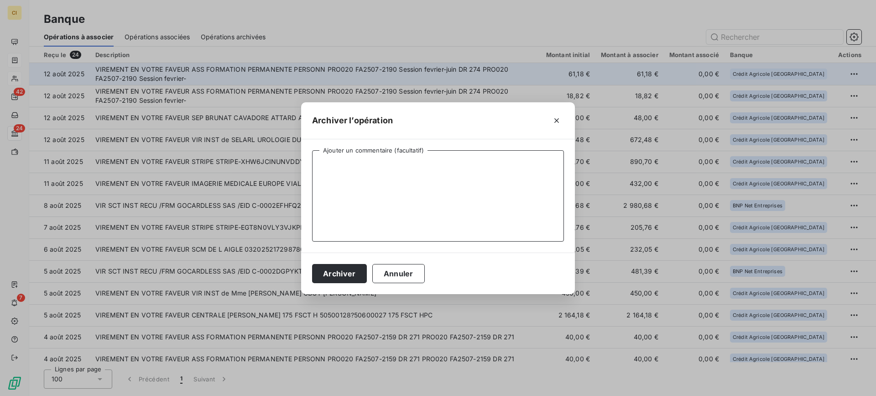
click at [320, 167] on textarea "Ajouter un commentaire (facultatif)" at bounding box center [438, 195] width 252 height 91
type textarea "C760"
click at [338, 271] on button "Archiver" at bounding box center [339, 273] width 55 height 19
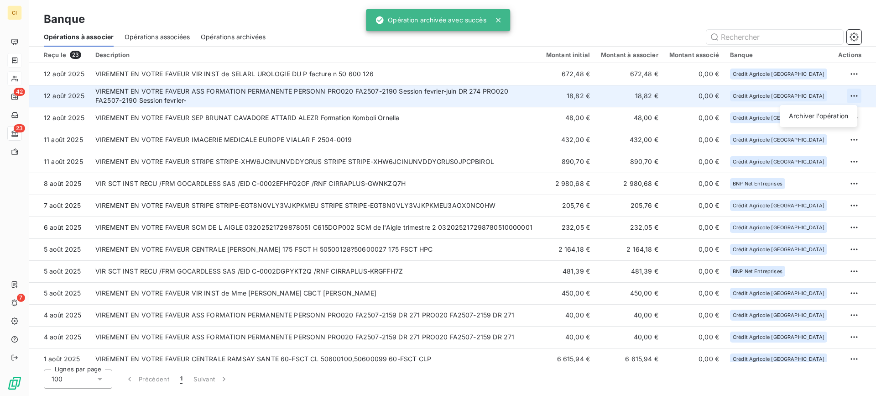
click at [856, 96] on html "CI 42 23 7 Banque Opérations à associer Opérations associées Opérations archivé…" at bounding box center [438, 198] width 876 height 396
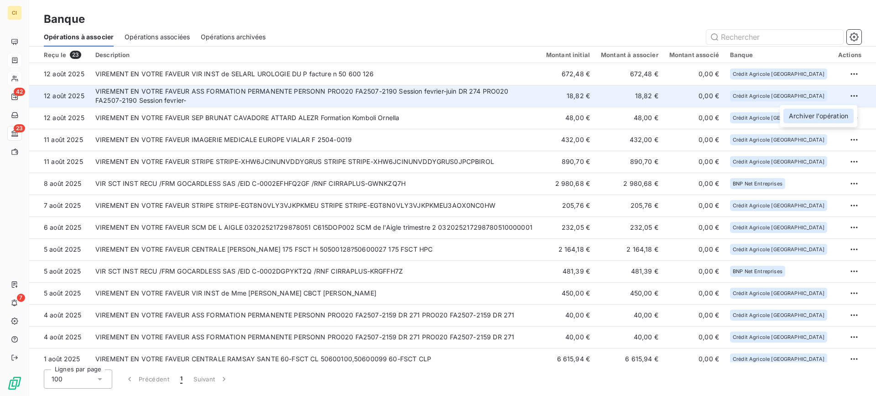
click at [794, 119] on div "Archiver l’opération" at bounding box center [819, 116] width 70 height 15
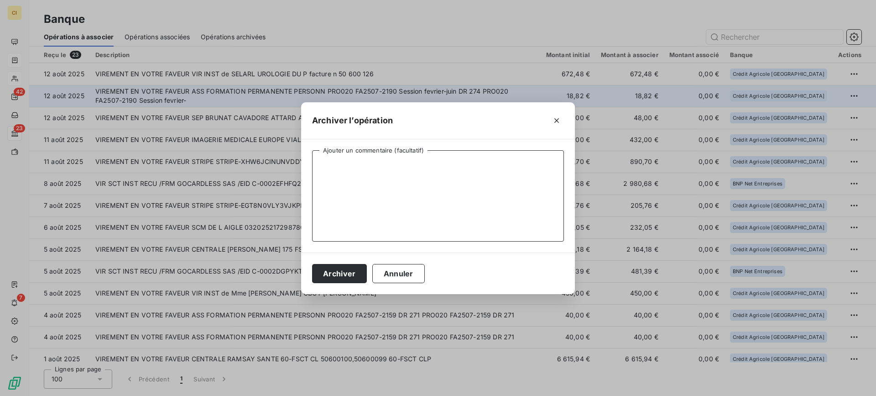
click at [341, 184] on textarea "Ajouter un commentaire (facultatif)" at bounding box center [438, 195] width 252 height 91
type textarea "C760"
click at [339, 271] on button "Archiver" at bounding box center [339, 273] width 55 height 19
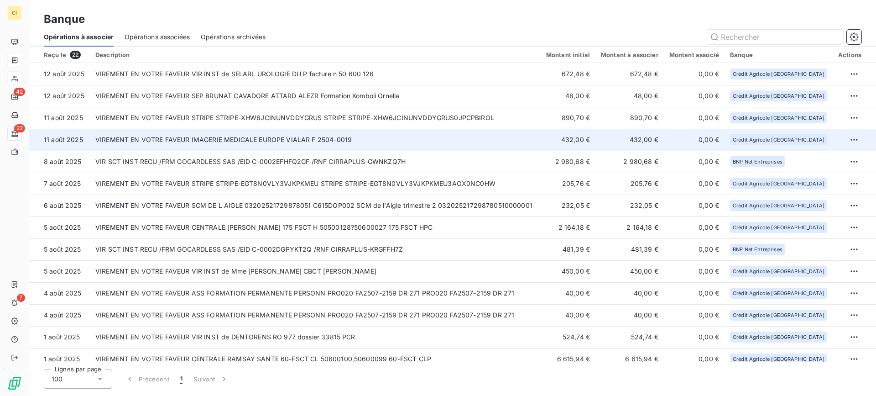
click at [306, 142] on td "VIREMENT EN VOTRE FAVEUR IMAGERIE MEDICALE EUROPE VIALAR F 2504-0019" at bounding box center [315, 140] width 451 height 22
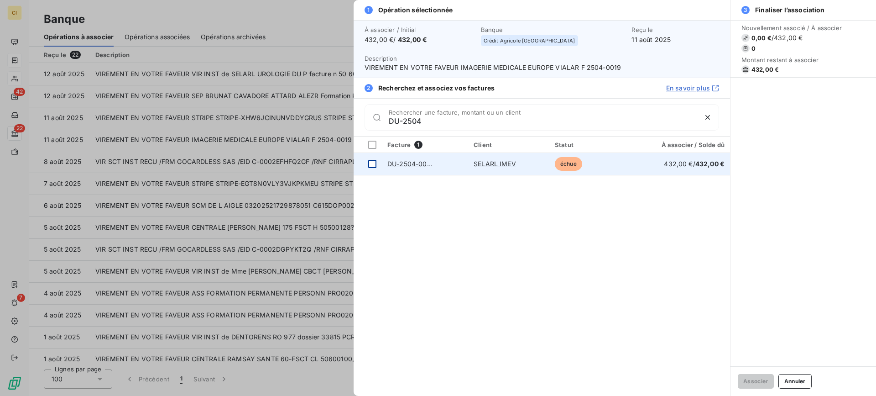
type input "DU-2504"
click at [377, 165] on td at bounding box center [368, 164] width 28 height 22
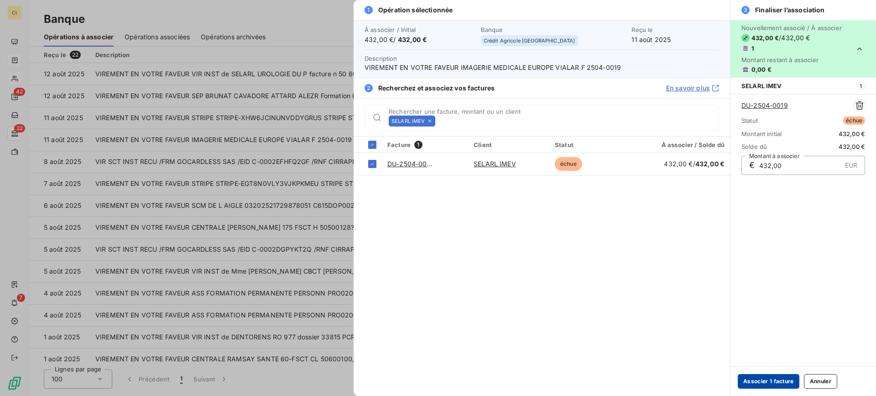
click at [770, 379] on button "Associer 1 facture" at bounding box center [769, 381] width 62 height 15
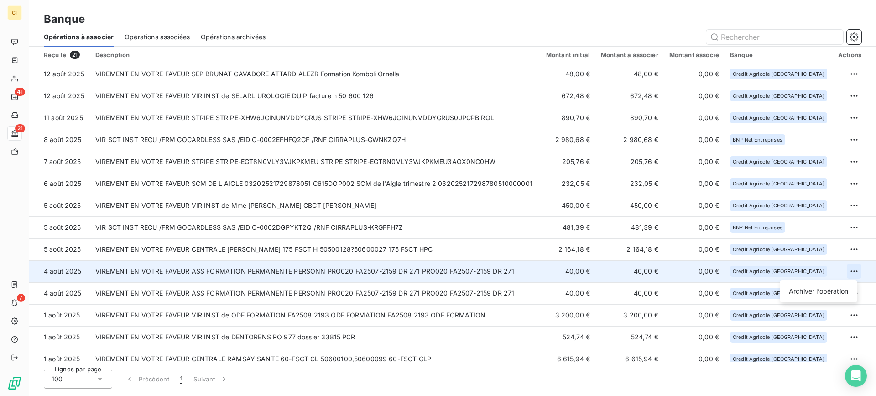
click at [848, 271] on html "CI 41 21 7 Banque Opérations à associer Opérations associées Opérations archivé…" at bounding box center [438, 198] width 876 height 396
click at [801, 292] on div "Archiver l’opération" at bounding box center [819, 291] width 70 height 15
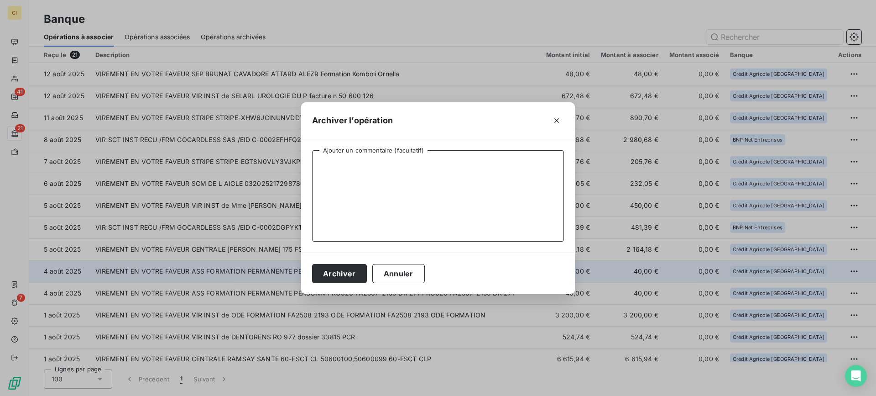
click at [366, 185] on textarea "Ajouter un commentaire (facultatif)" at bounding box center [438, 195] width 252 height 91
type textarea "C760"
click at [345, 269] on button "Archiver" at bounding box center [339, 273] width 55 height 19
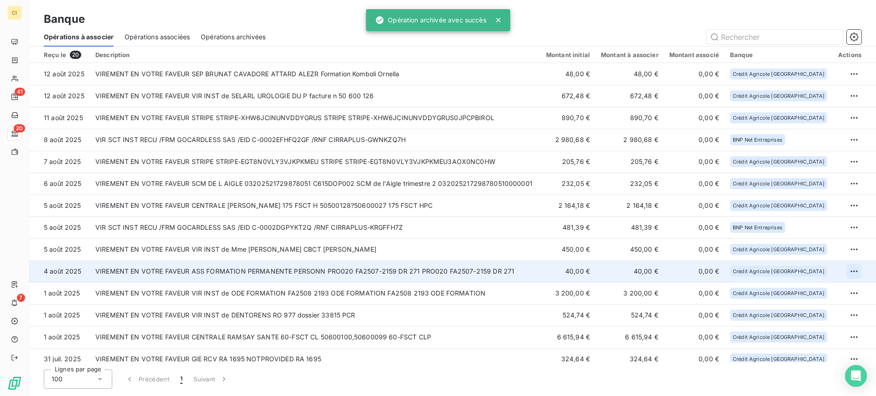
click at [851, 271] on html "CI 41 20 7 Banque Opérations à associer Opérations associées Opérations archivé…" at bounding box center [438, 198] width 876 height 396
click at [798, 293] on div "Archiver l’opération" at bounding box center [819, 291] width 70 height 15
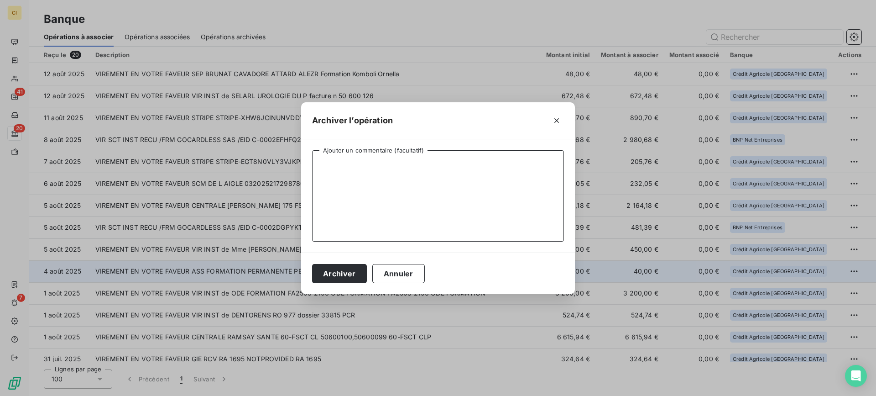
click at [335, 169] on textarea "Ajouter un commentaire (facultatif)" at bounding box center [438, 195] width 252 height 91
type textarea "C760"
click at [326, 270] on button "Archiver" at bounding box center [339, 273] width 55 height 19
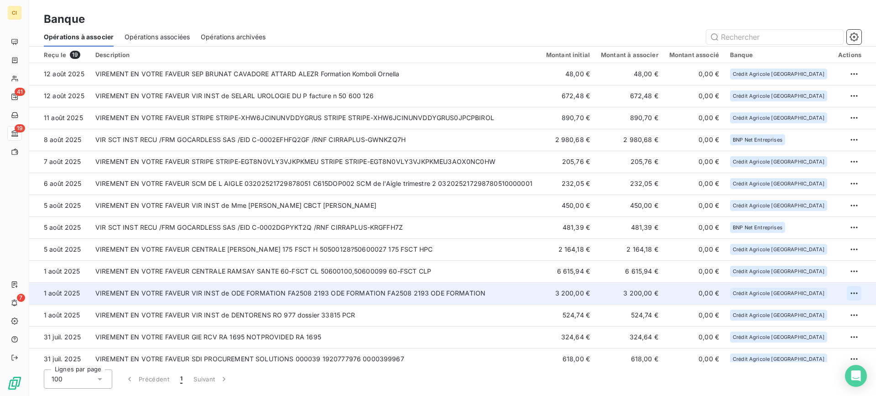
click at [848, 291] on html "CI 41 19 7 Banque Opérations à associer Opérations associées Opérations archivé…" at bounding box center [438, 198] width 876 height 396
click at [825, 309] on div "Archiver l’opération" at bounding box center [819, 313] width 70 height 15
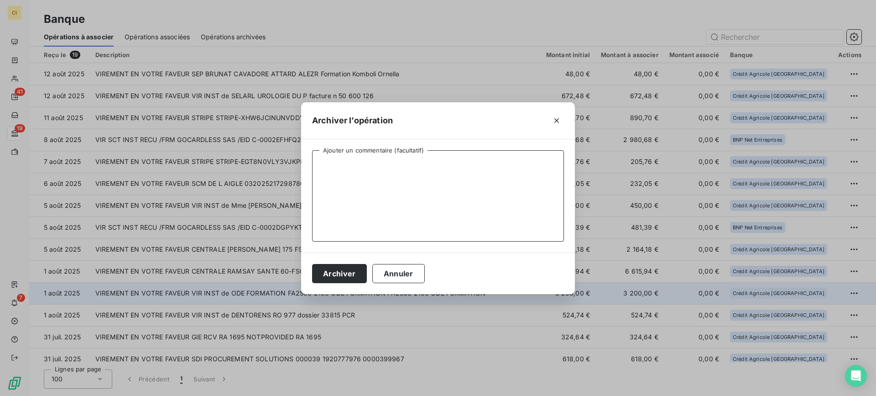
click at [343, 165] on textarea "Ajouter un commentaire (facultatif)" at bounding box center [438, 195] width 252 height 91
type textarea "CA930003"
click at [329, 267] on button "Archiver" at bounding box center [339, 273] width 55 height 19
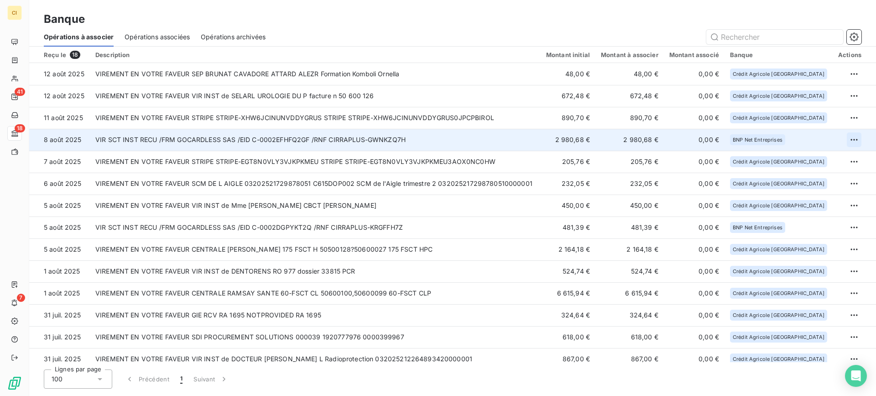
click at [850, 140] on html "CI 41 18 7 Banque Opérations à associer Opérations associées Opérations archivé…" at bounding box center [438, 198] width 876 height 396
click at [807, 162] on div "Archiver l’opération" at bounding box center [819, 159] width 70 height 15
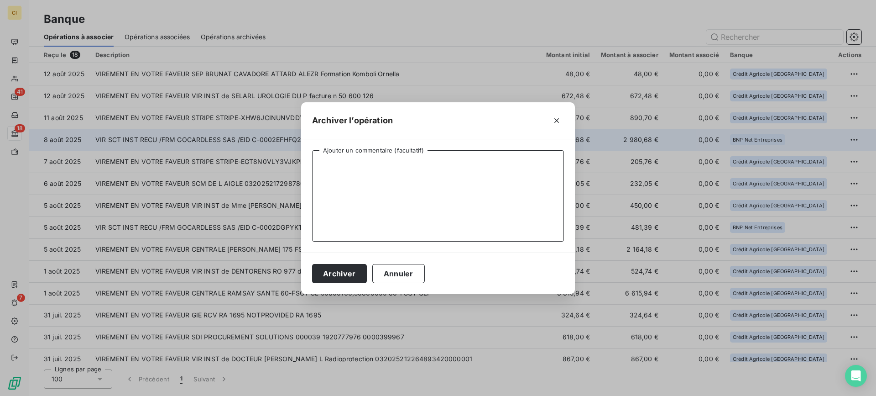
click at [357, 191] on textarea "Ajouter un commentaire (facultatif)" at bounding box center [438, 195] width 252 height 91
type textarea "REM PREL GOCARDLESS"
click at [338, 274] on button "Archiver" at bounding box center [339, 273] width 55 height 19
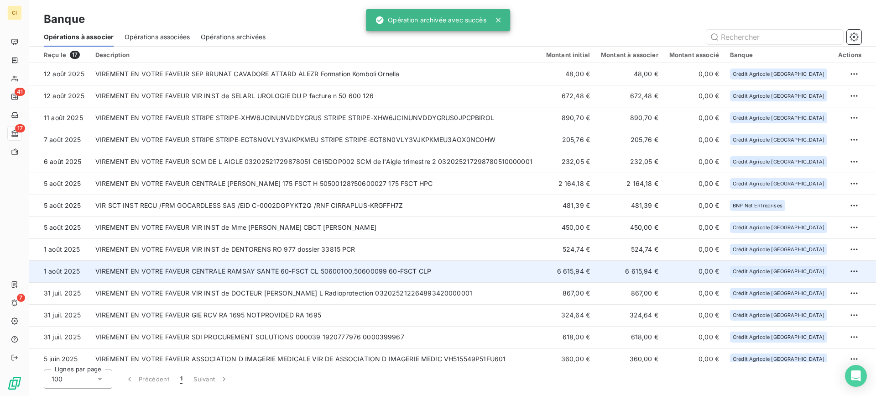
scroll to position [74, 0]
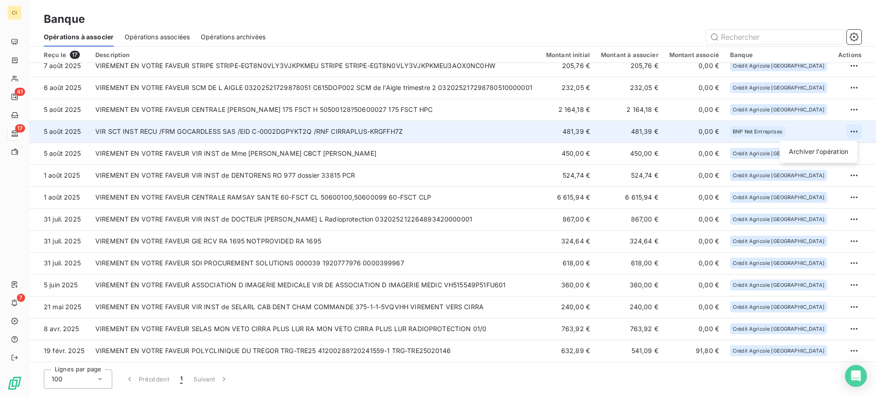
click at [848, 129] on html "CI 41 17 7 Banque Opérations à associer Opérations associées Opérations archivé…" at bounding box center [438, 198] width 876 height 396
click at [814, 152] on div "Archiver l’opération" at bounding box center [819, 151] width 70 height 15
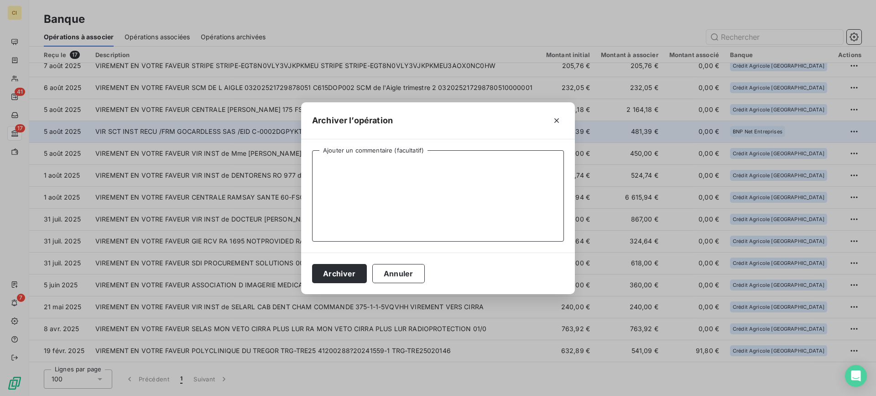
click at [395, 201] on textarea "Ajouter un commentaire (facultatif)" at bounding box center [438, 195] width 252 height 91
type textarea "REM PREL GOCARDLESS"
click at [347, 276] on button "Archiver" at bounding box center [339, 273] width 55 height 19
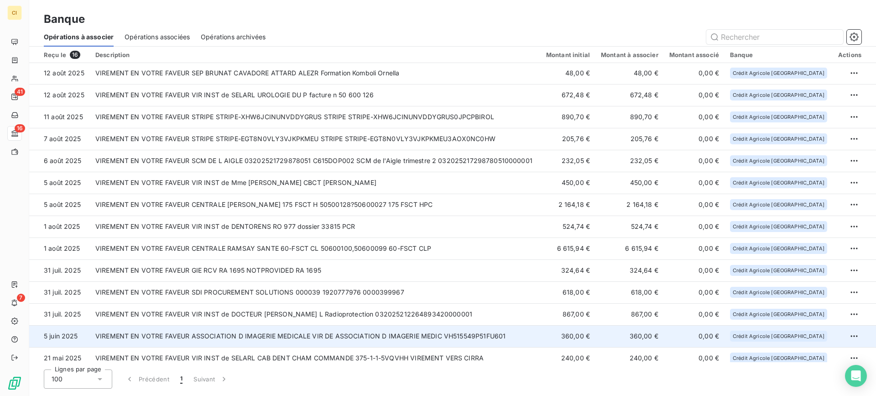
scroll to position [0, 0]
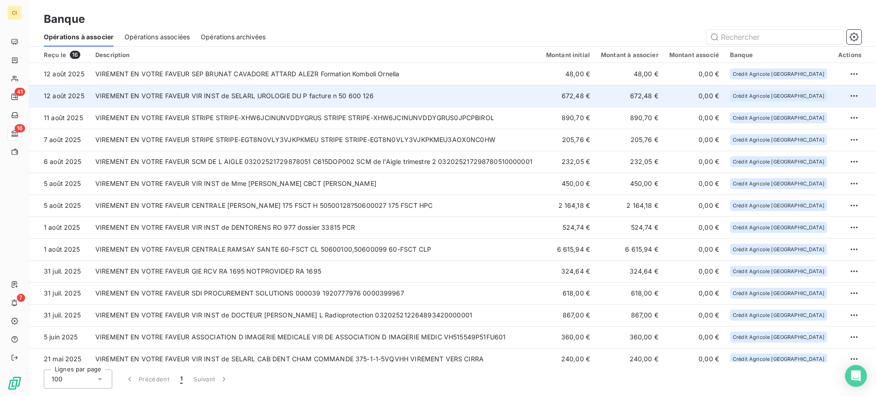
click at [537, 94] on td "VIREMENT EN VOTRE FAVEUR VIR INST de SELARL UROLOGIE DU P facture n 50 600 126" at bounding box center [315, 96] width 451 height 22
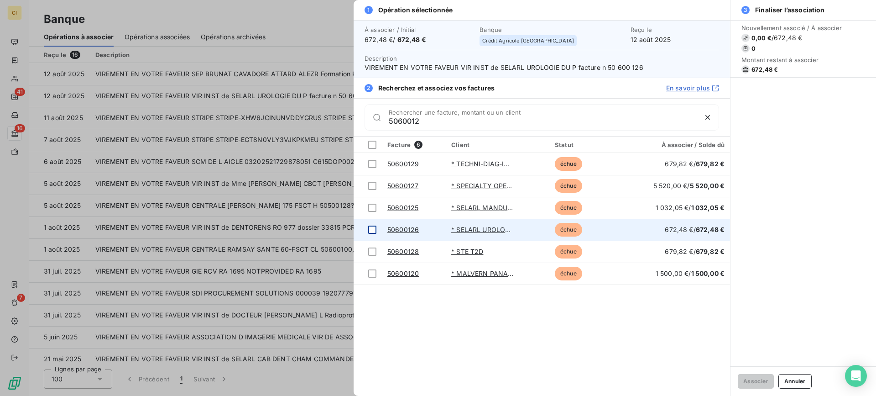
type input "5060012"
click at [370, 227] on div at bounding box center [372, 229] width 8 height 8
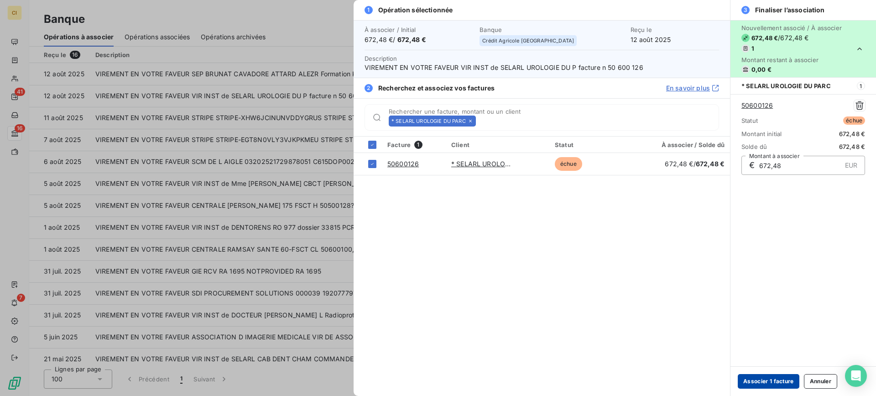
click at [779, 382] on button "Associer 1 facture" at bounding box center [769, 381] width 62 height 15
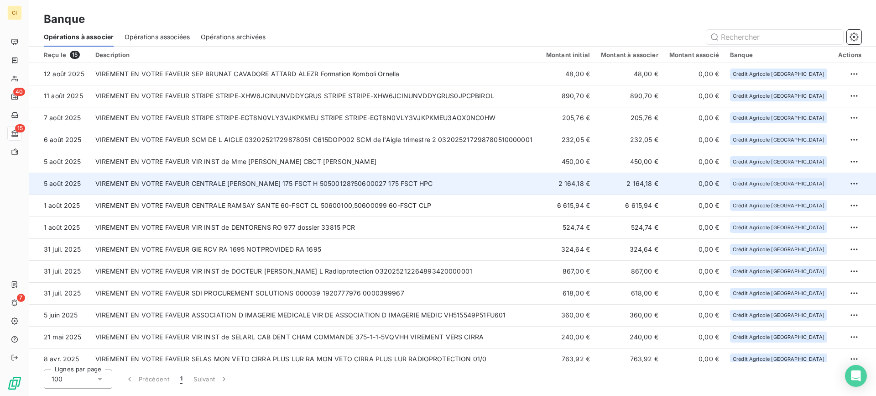
click at [327, 185] on td "VIREMENT EN VOTRE FAVEUR CENTRALE RAMSAY SANTE 175 FSCT H 50500128?50600027 175…" at bounding box center [315, 184] width 451 height 22
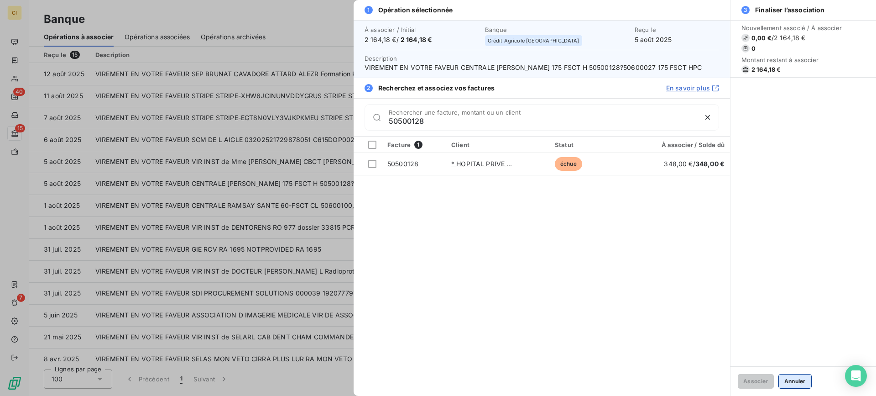
type input "50500128"
click at [800, 378] on button "Annuler" at bounding box center [795, 381] width 33 height 15
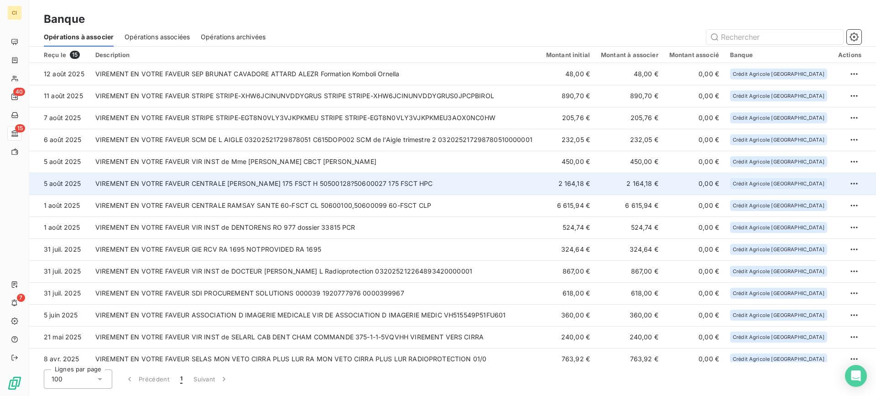
click at [349, 182] on td "VIREMENT EN VOTRE FAVEUR CENTRALE [PERSON_NAME] 175 FSCT H 50500128?50600027 17…" at bounding box center [315, 184] width 451 height 22
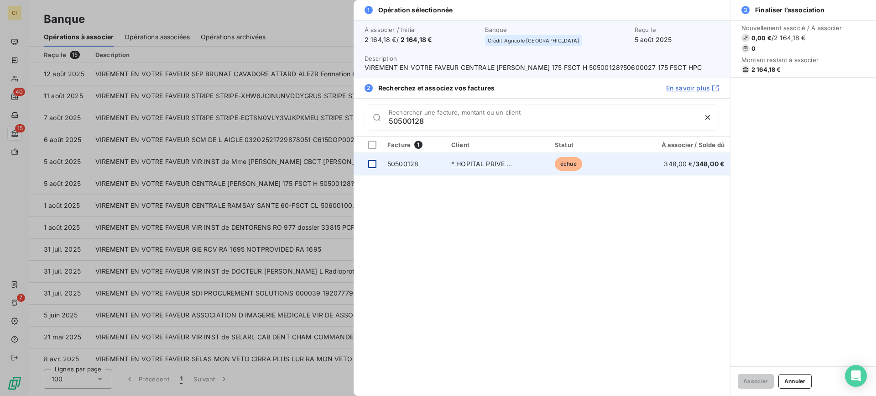
type input "50500128"
click at [376, 161] on div at bounding box center [372, 164] width 8 height 8
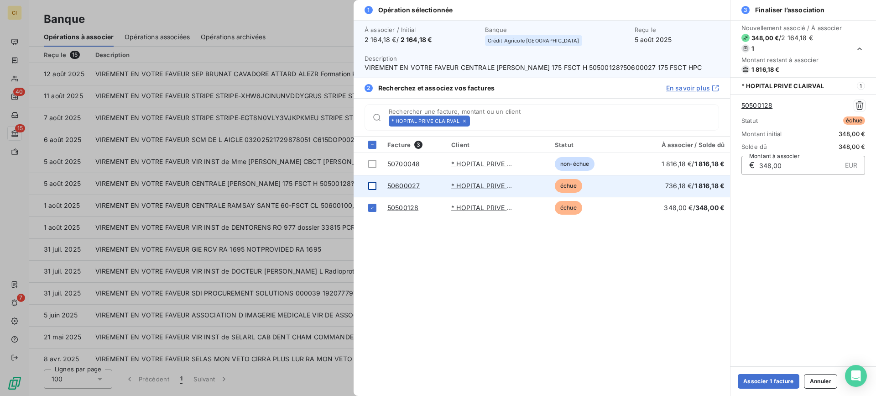
click at [371, 186] on div at bounding box center [372, 186] width 8 height 8
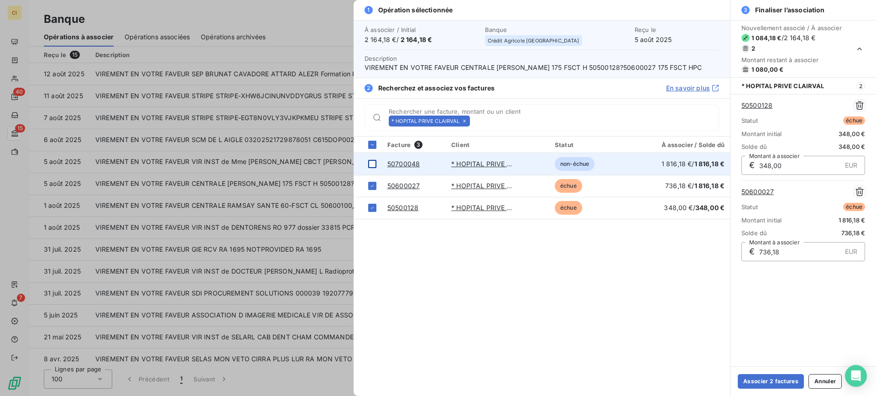
click at [371, 164] on div at bounding box center [372, 164] width 8 height 8
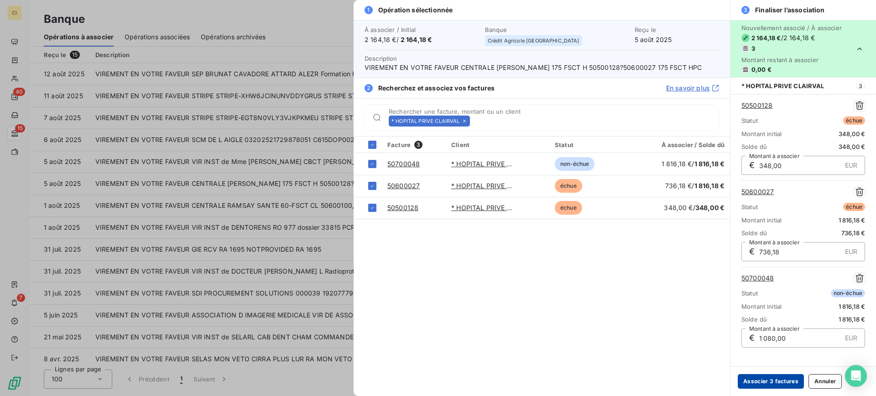
click at [777, 378] on button "Associer 3 factures" at bounding box center [771, 381] width 66 height 15
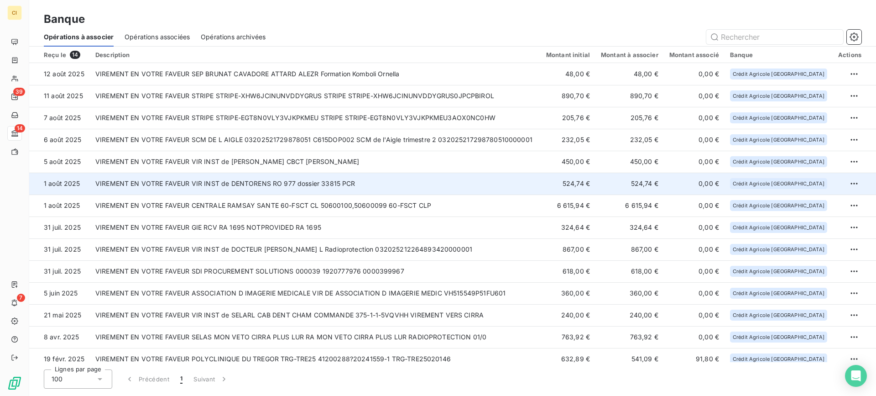
click at [340, 184] on td "VIREMENT EN VOTRE FAVEUR VIR INST de DENTORENS RO 977 dossier 33815 PCR" at bounding box center [315, 184] width 451 height 22
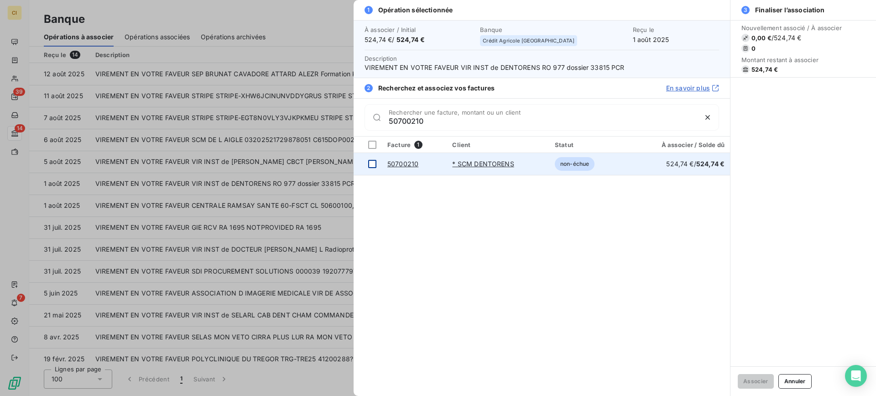
type input "50700210"
click at [374, 163] on div at bounding box center [372, 164] width 8 height 8
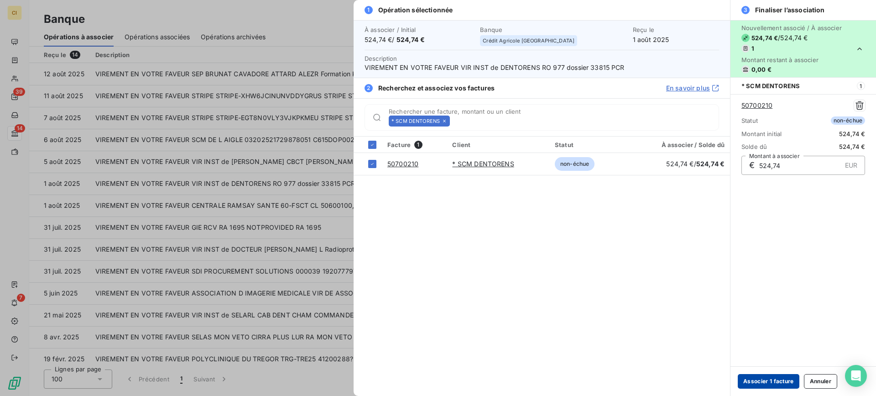
click at [773, 378] on button "Associer 1 facture" at bounding box center [769, 381] width 62 height 15
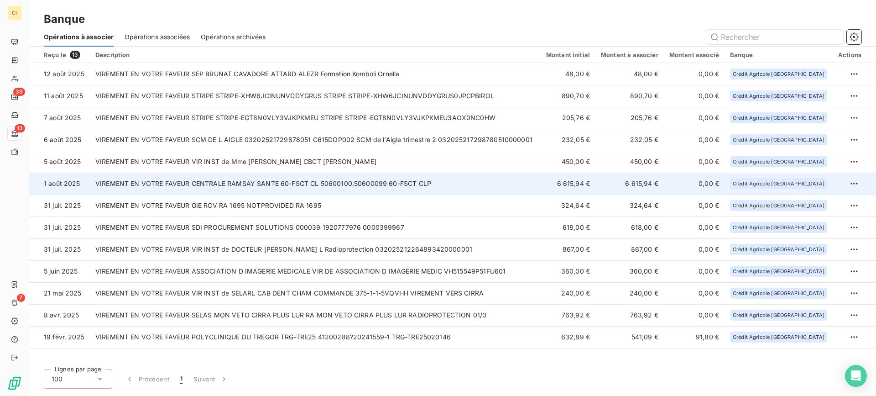
click at [370, 184] on td "VIREMENT EN VOTRE FAVEUR CENTRALE RAMSAY SANTE 60-FSCT CL 50600100,50600099 60-…" at bounding box center [315, 184] width 451 height 22
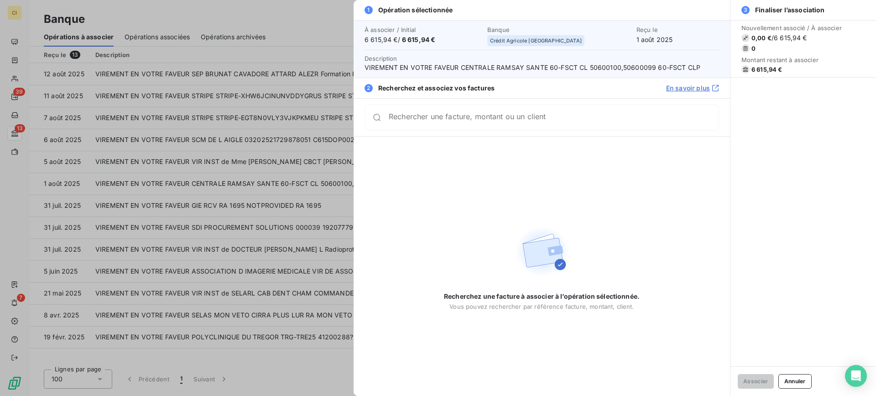
click at [432, 117] on input "Rechercher une facture, montant ou un client" at bounding box center [554, 117] width 330 height 9
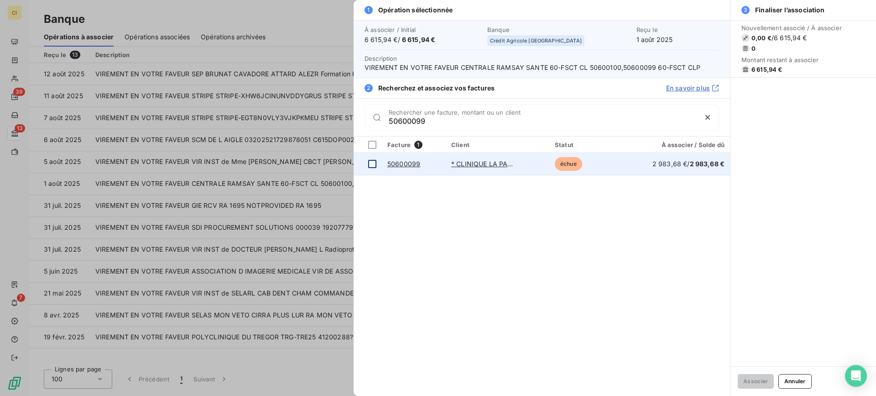
type input "50600099"
click at [368, 163] on div at bounding box center [372, 164] width 8 height 8
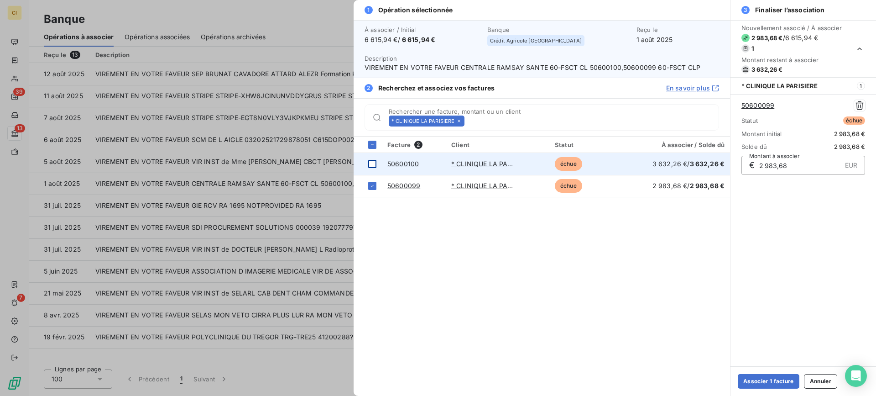
click at [372, 166] on div at bounding box center [372, 164] width 8 height 8
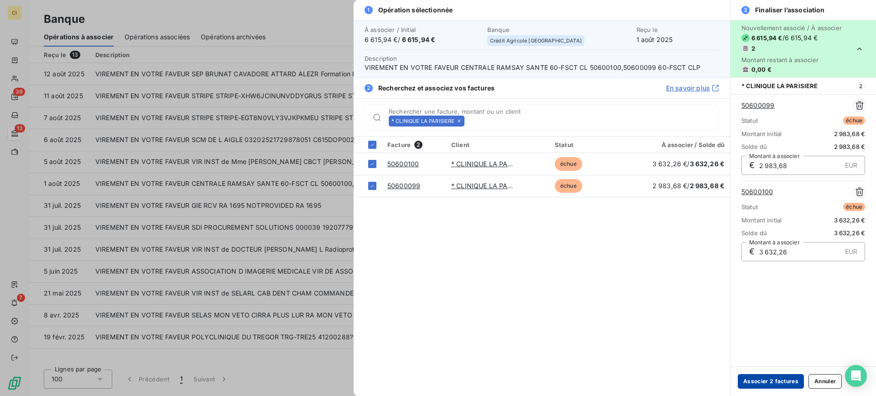
click at [776, 379] on button "Associer 2 factures" at bounding box center [771, 381] width 66 height 15
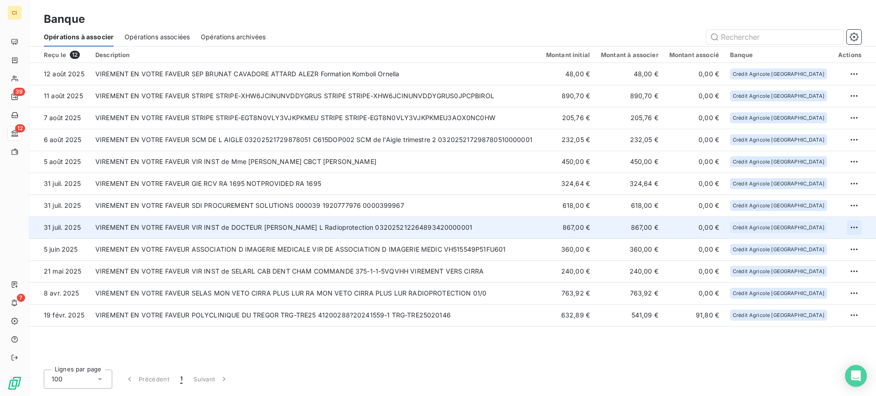
click at [853, 225] on html "CI 39 12 7 Banque Opérations à associer Opérations associées Opérations archivé…" at bounding box center [438, 198] width 876 height 396
click at [815, 246] on div "Archiver l’opération" at bounding box center [822, 247] width 70 height 15
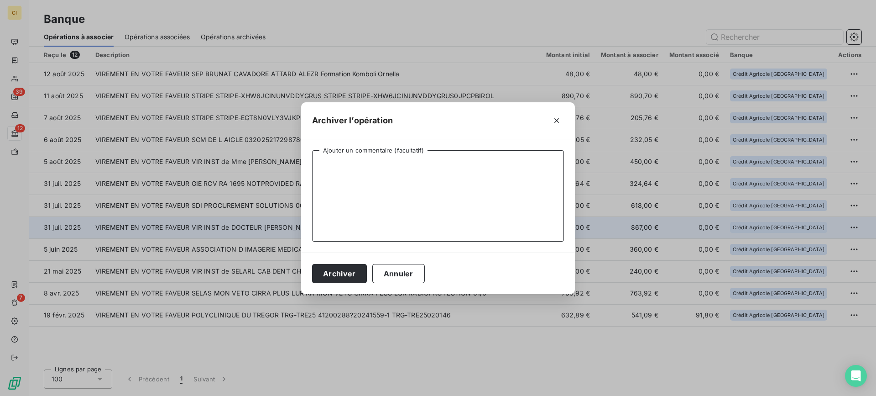
click at [407, 184] on textarea "Ajouter un commentaire (facultatif)" at bounding box center [438, 195] width 252 height 91
type textarea "C1151 / FA2508-2203"
click at [336, 279] on button "Archiver" at bounding box center [339, 273] width 55 height 19
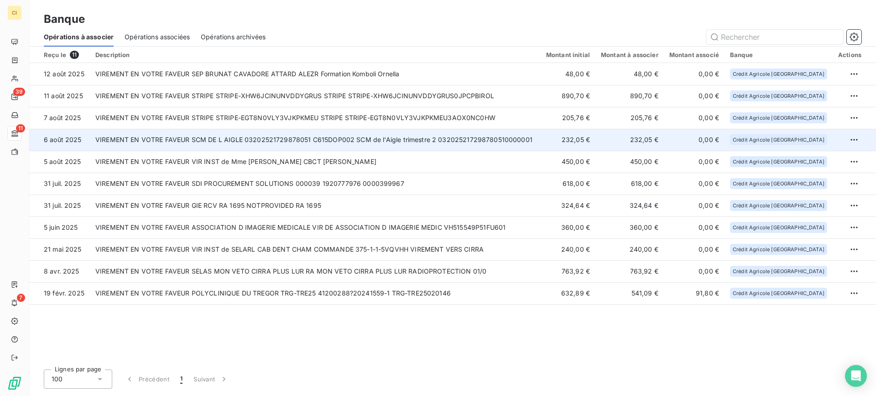
click at [459, 139] on td "VIREMENT EN VOTRE FAVEUR SCM DE L AIGLE 03202521729878051 C615DOP002 SCM de l'A…" at bounding box center [315, 140] width 451 height 22
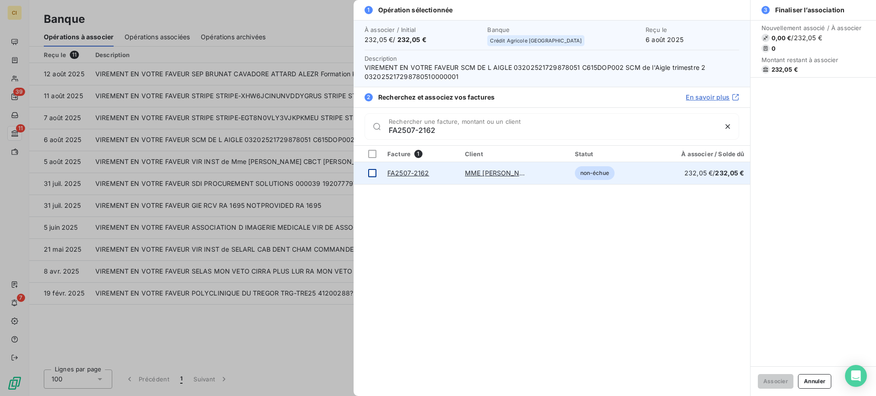
type input "FA2507-2162"
click at [372, 174] on div at bounding box center [372, 173] width 8 height 8
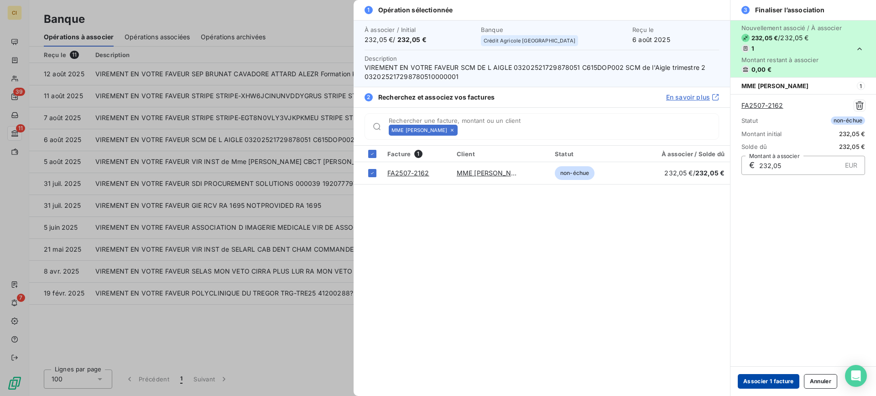
click at [769, 382] on button "Associer 1 facture" at bounding box center [769, 381] width 62 height 15
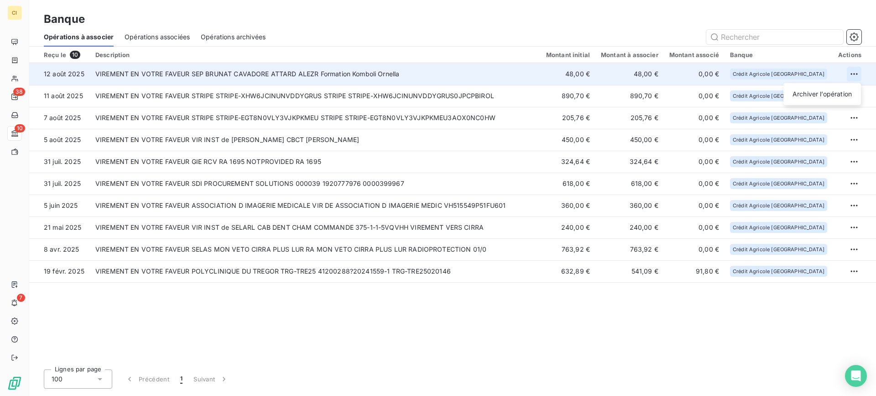
click at [857, 74] on html "CI 38 10 7 Banque Opérations à associer Opérations associées Opérations archivé…" at bounding box center [438, 198] width 876 height 396
click at [824, 96] on div "Archiver l’opération" at bounding box center [822, 94] width 70 height 15
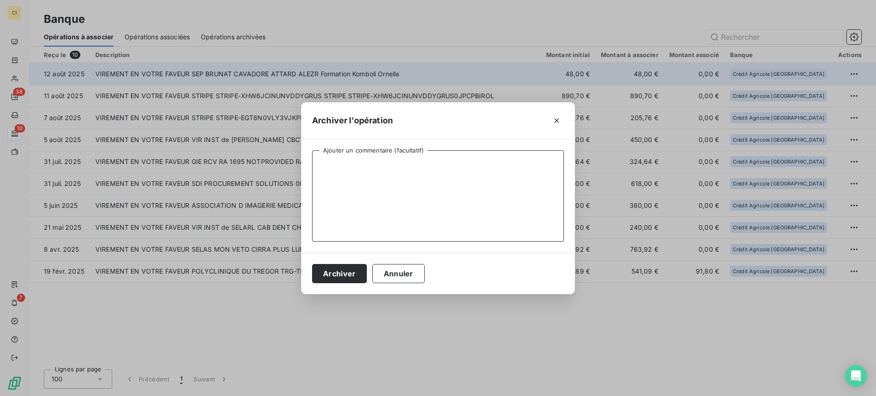
click at [334, 163] on textarea "Ajouter un commentaire (facultatif)" at bounding box center [438, 195] width 252 height 91
type textarea "C317 / FA2508-2202"
click at [343, 268] on button "Archiver" at bounding box center [339, 273] width 55 height 19
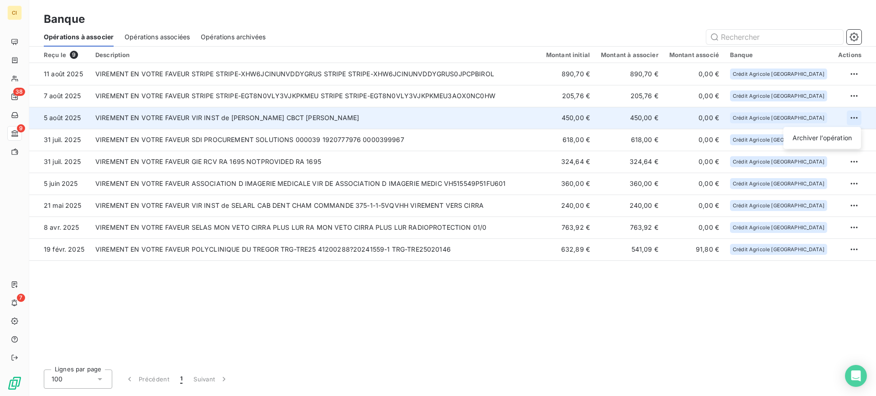
click at [854, 113] on html "CI 38 9 7 Banque Opérations à associer Opérations associées Opérations archivée…" at bounding box center [438, 198] width 876 height 396
click at [834, 136] on div "Archiver l’opération" at bounding box center [822, 138] width 70 height 15
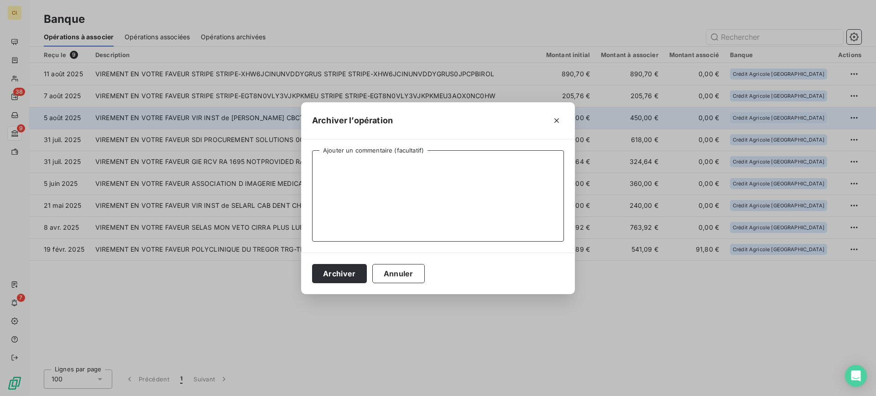
click at [412, 202] on textarea "Ajouter un commentaire (facultatif)" at bounding box center [438, 195] width 252 height 91
type textarea "C760 / FA2508-2198"
click at [341, 268] on button "Archiver" at bounding box center [339, 273] width 55 height 19
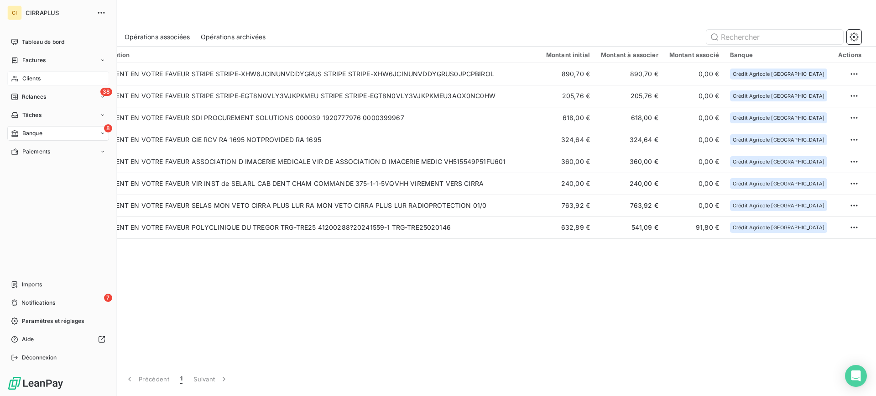
click at [32, 78] on span "Clients" at bounding box center [31, 78] width 18 height 8
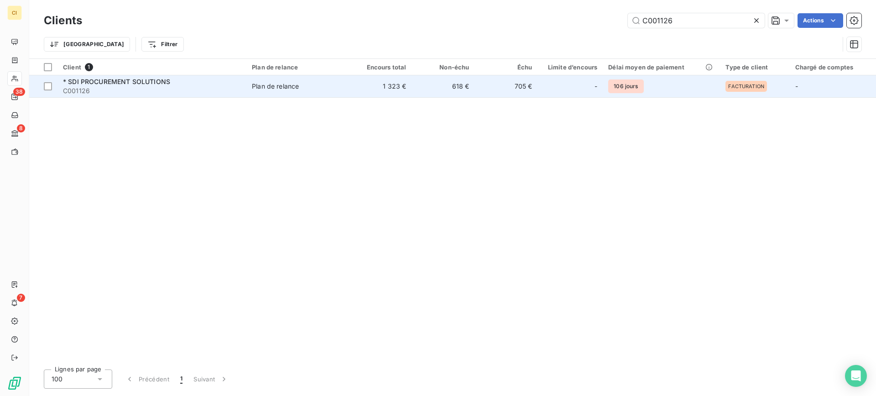
type input "C001126"
click at [117, 83] on span "* SDI PROCUREMENT SOLUTIONS" at bounding box center [116, 82] width 107 height 8
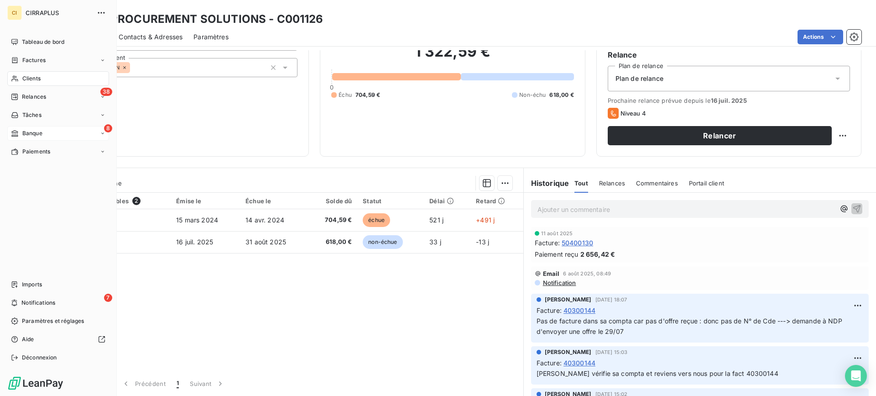
click at [30, 131] on span "Banque" at bounding box center [32, 133] width 20 height 8
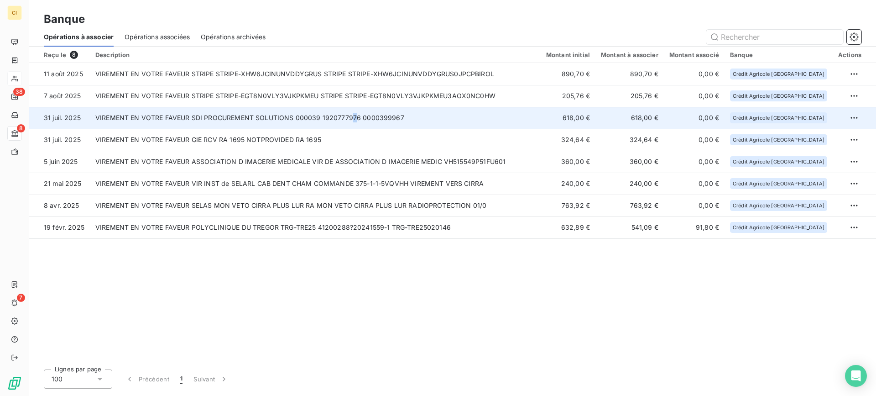
click at [352, 114] on td "VIREMENT EN VOTRE FAVEUR SDI PROCUREMENT SOLUTIONS 000039 1920777976 0000399967" at bounding box center [315, 118] width 451 height 22
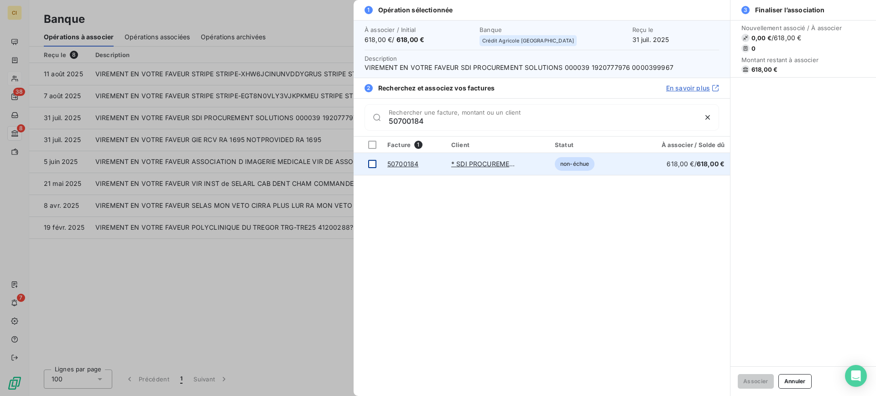
type input "50700184"
click at [375, 163] on div at bounding box center [372, 164] width 8 height 8
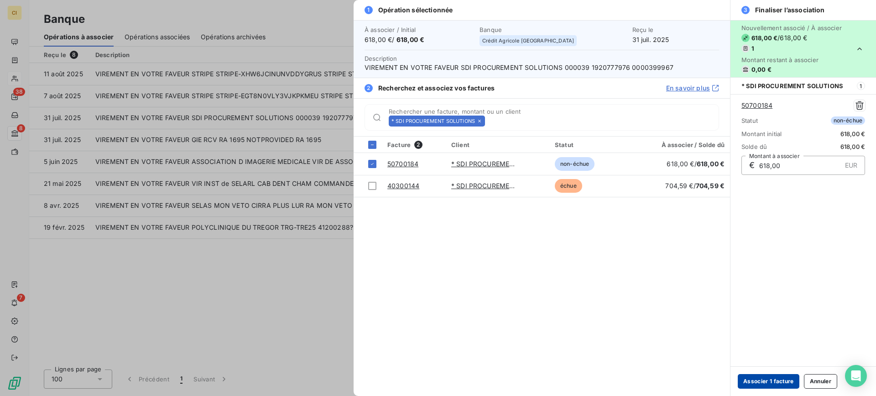
click at [766, 377] on button "Associer 1 facture" at bounding box center [769, 381] width 62 height 15
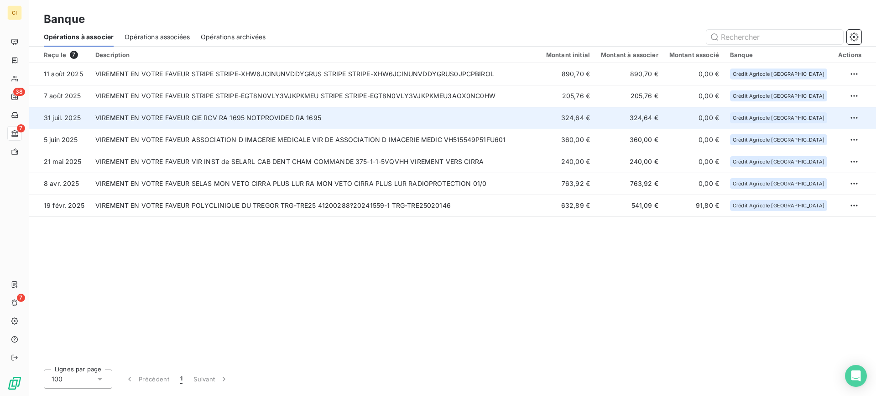
click at [286, 120] on td "VIREMENT EN VOTRE FAVEUR GIE RCV RA 1695 NOTPROVIDED RA 1695" at bounding box center [315, 118] width 451 height 22
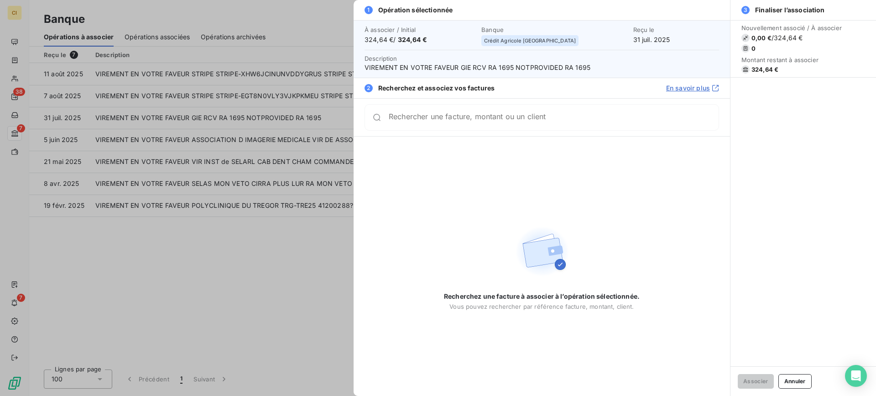
click at [431, 119] on input "Rechercher une facture, montant ou un client" at bounding box center [554, 117] width 330 height 9
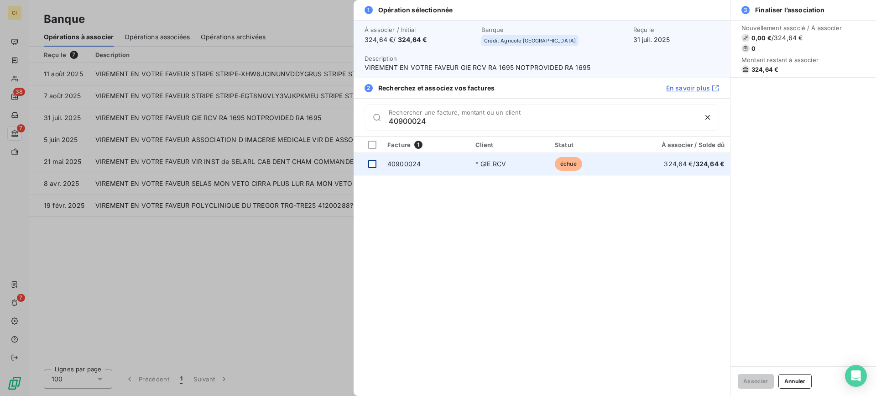
type input "40900024"
click at [373, 162] on div at bounding box center [372, 164] width 8 height 8
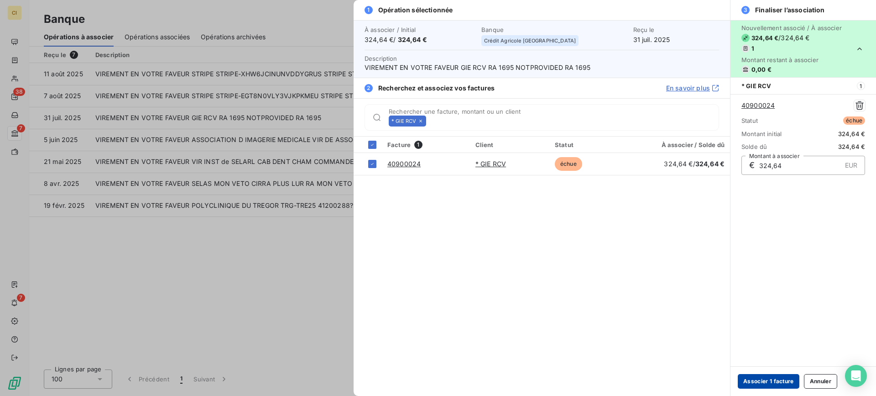
click at [787, 378] on button "Associer 1 facture" at bounding box center [769, 381] width 62 height 15
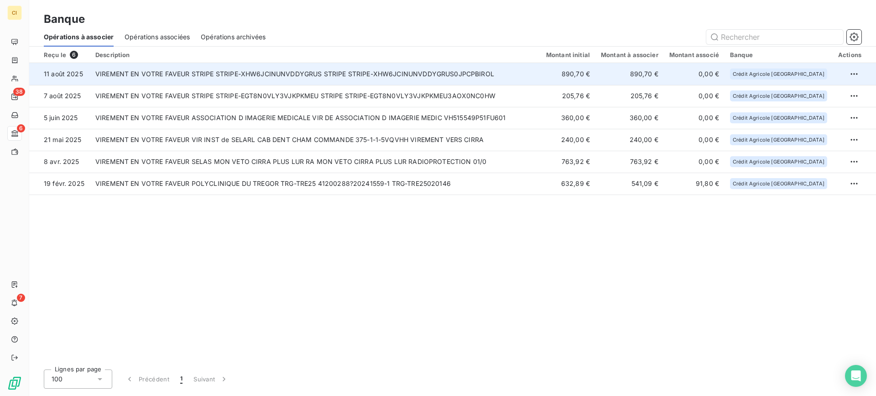
click at [365, 77] on td "VIREMENT EN VOTRE FAVEUR STRIPE STRIPE-XHW6JCINUNVDDYGRUS STRIPE STRIPE-XHW6JCI…" at bounding box center [315, 74] width 451 height 22
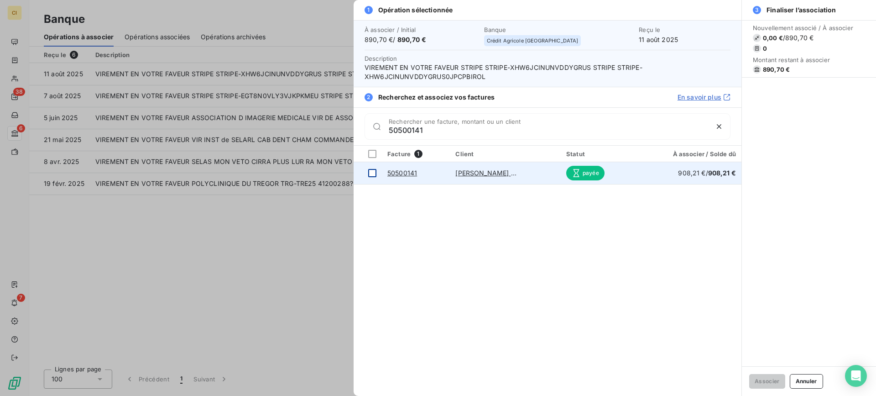
type input "50500141"
click at [372, 172] on div at bounding box center [372, 173] width 8 height 8
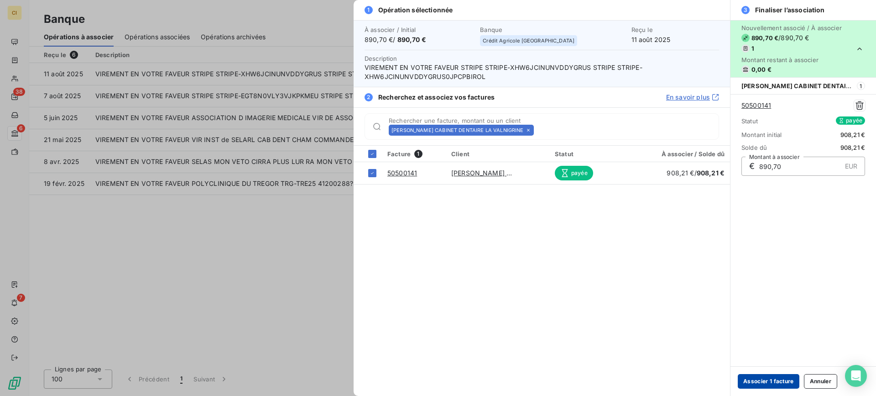
click at [785, 377] on button "Associer 1 facture" at bounding box center [769, 381] width 62 height 15
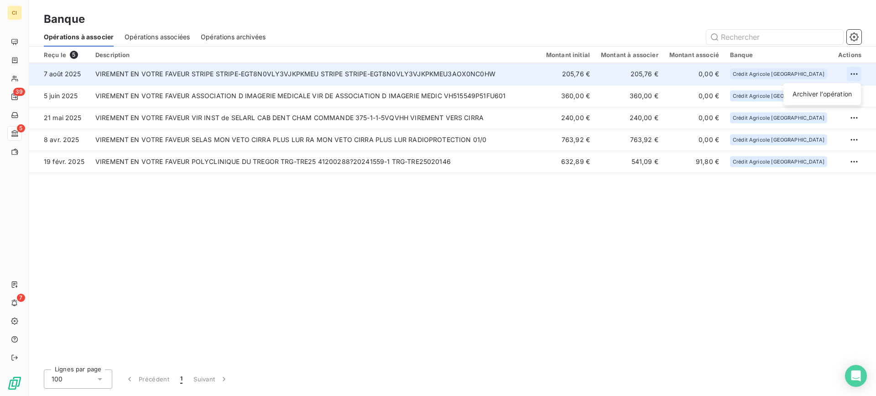
click at [855, 73] on html "CI 39 5 7 Banque Opérations à associer Opérations associées Opérations archivée…" at bounding box center [438, 198] width 876 height 396
click at [808, 93] on div "Archiver l’opération" at bounding box center [822, 94] width 70 height 15
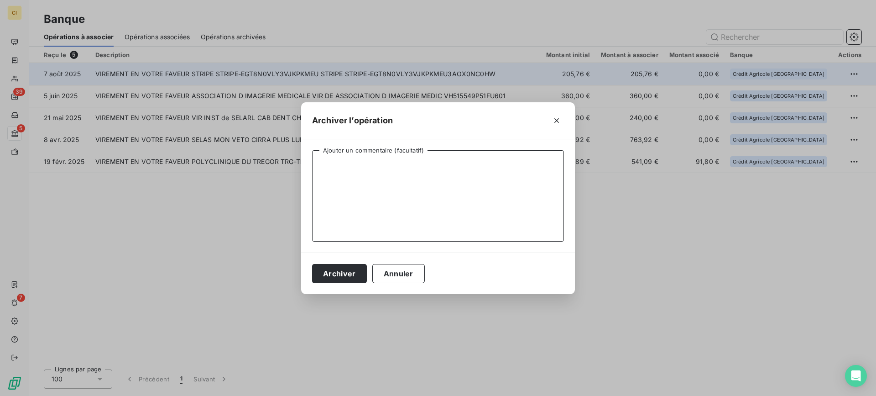
click at [358, 174] on textarea "Ajouter un commentaire (facultatif)" at bounding box center [438, 195] width 252 height 91
click at [321, 164] on textarea "c760 / fa2508-2194" at bounding box center [438, 195] width 252 height 91
click at [342, 163] on textarea "C760 / fa2508-2194" at bounding box center [438, 195] width 252 height 91
type textarea "C760 / FA2508-2194"
click at [331, 271] on button "Archiver" at bounding box center [339, 273] width 55 height 19
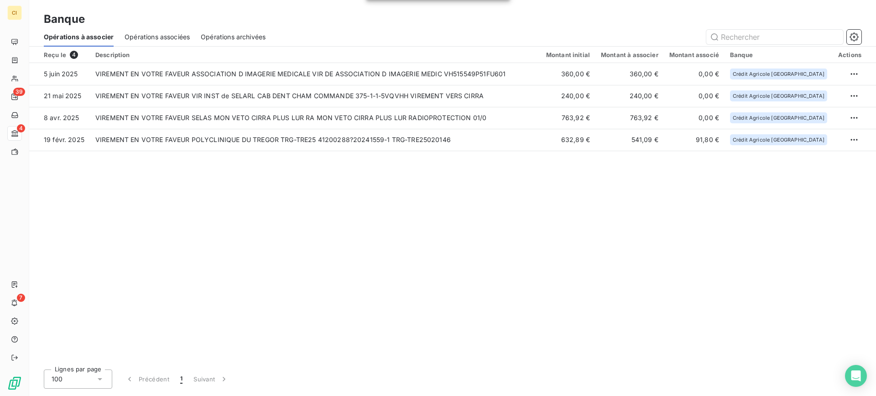
click at [438, 278] on div "Reçu le 4 Description Montant initial Montant à associer Montant associé Banque…" at bounding box center [452, 204] width 847 height 315
click at [619, 302] on div "Reçu le 4 Description Montant initial Montant à associer Montant associé Banque…" at bounding box center [452, 204] width 847 height 315
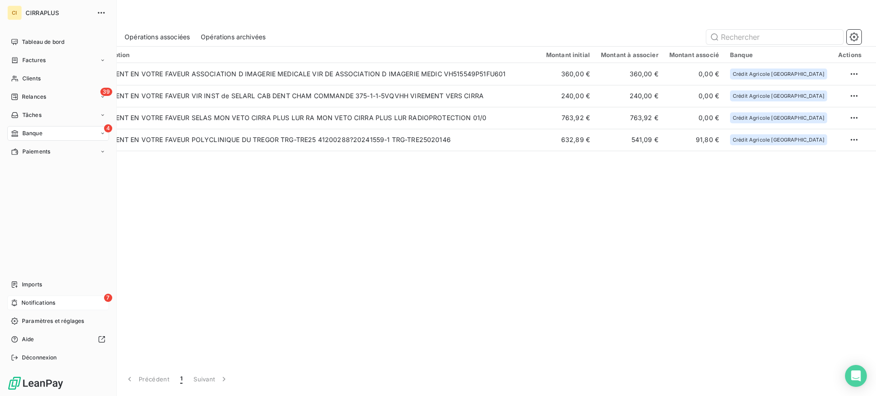
click at [33, 300] on span "Notifications" at bounding box center [38, 302] width 34 height 8
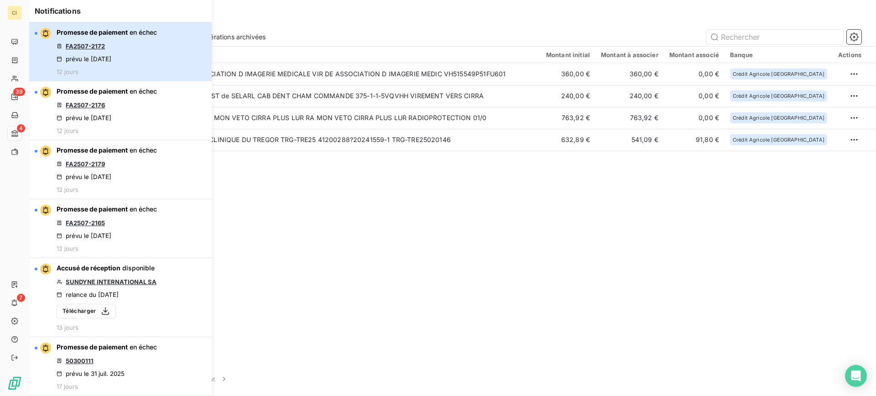
click at [116, 40] on div "Promesse de paiement en échec FA2507-2172 prévu le [DATE] 12 jours" at bounding box center [107, 51] width 100 height 47
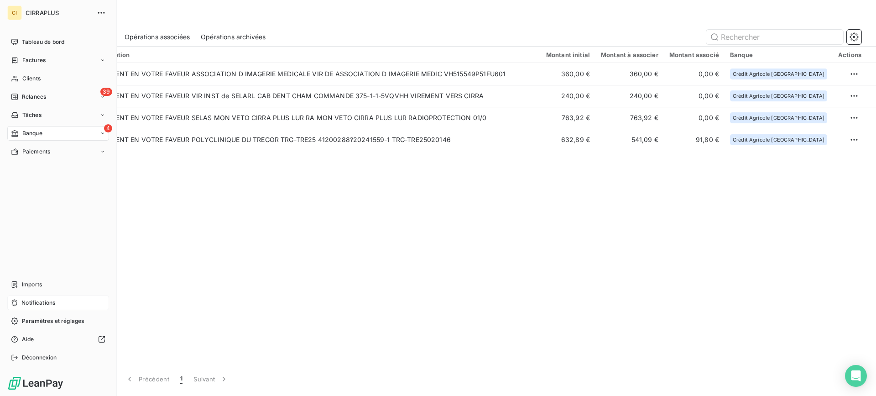
click at [40, 301] on span "Notifications" at bounding box center [38, 302] width 34 height 8
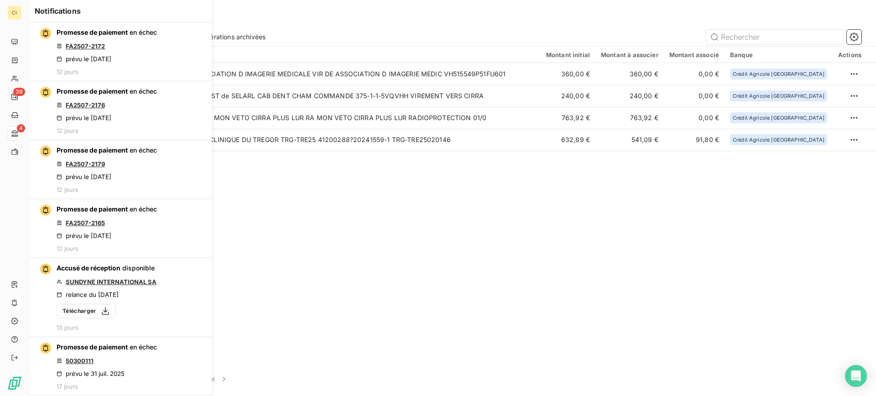
click at [508, 325] on div "Reçu le 4 Description Montant initial Montant à associer Montant associé Banque…" at bounding box center [452, 204] width 847 height 315
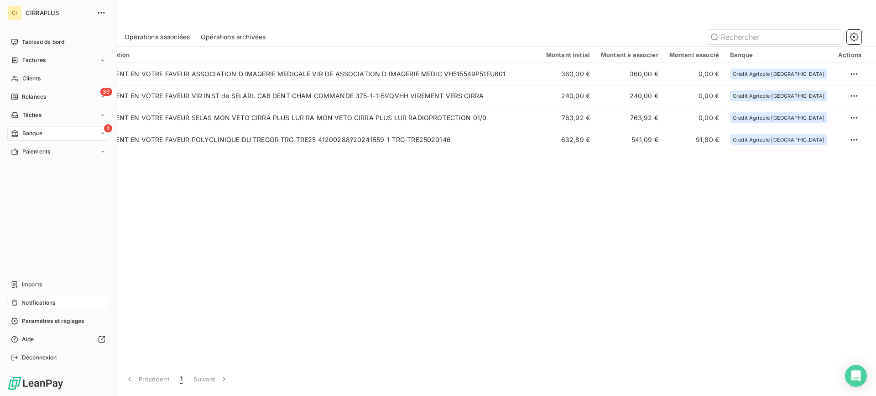
click at [39, 299] on span "Notifications" at bounding box center [38, 302] width 34 height 8
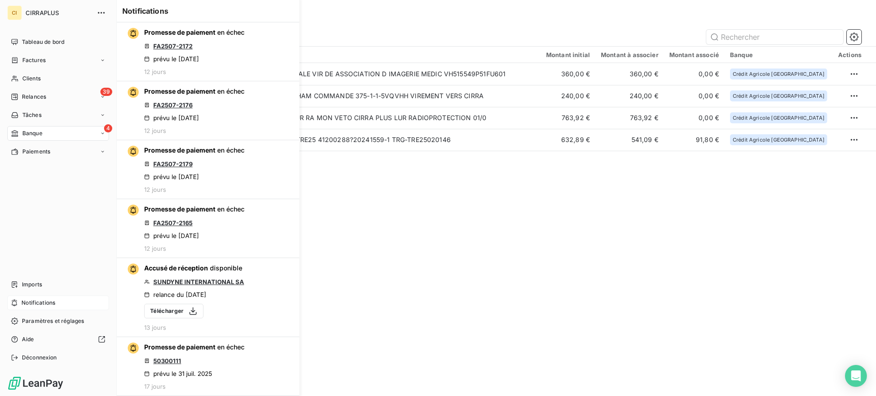
click at [26, 130] on span "Banque" at bounding box center [32, 133] width 20 height 8
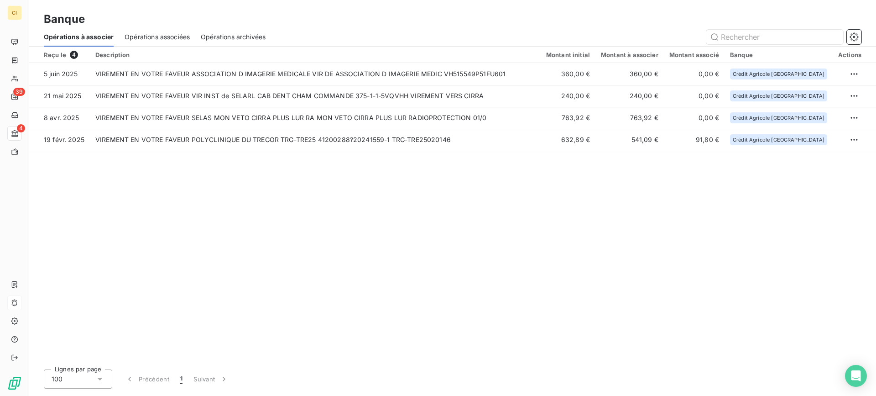
click at [466, 290] on div "Reçu le 4 Description Montant initial Montant à associer Montant associé Banque…" at bounding box center [452, 204] width 847 height 315
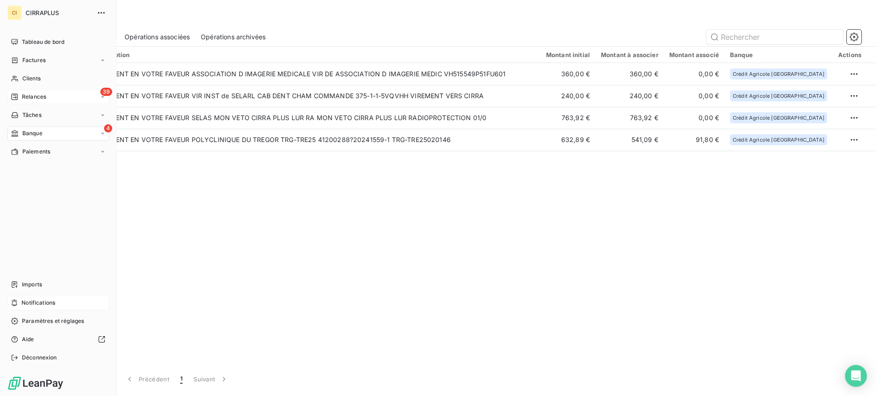
click at [22, 90] on div "39 Relances" at bounding box center [58, 96] width 102 height 15
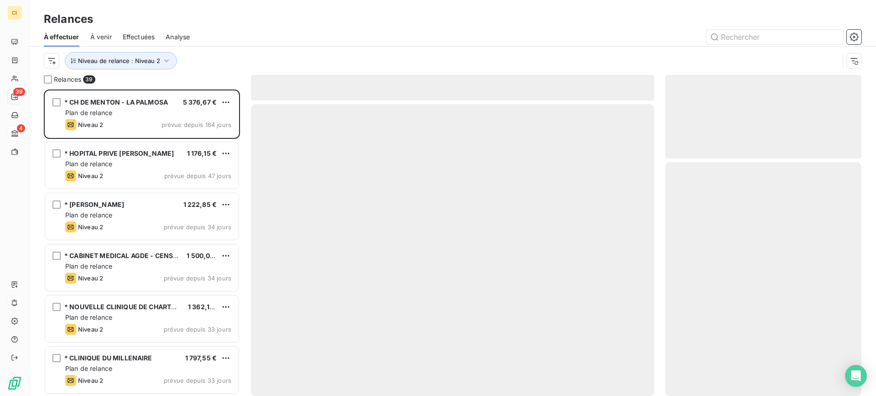
scroll to position [299, 189]
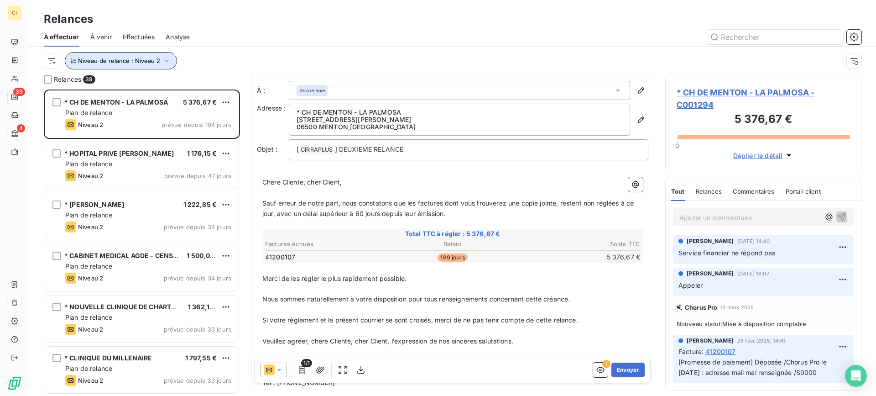
click at [162, 60] on icon "button" at bounding box center [166, 60] width 9 height 9
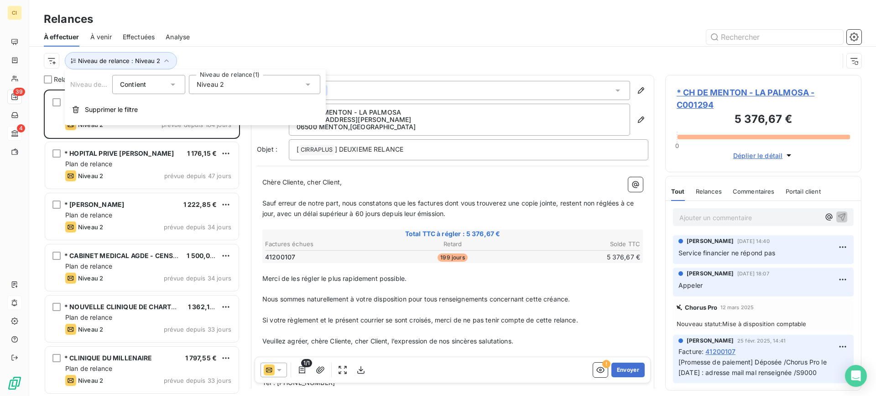
click at [308, 83] on icon at bounding box center [308, 84] width 9 height 9
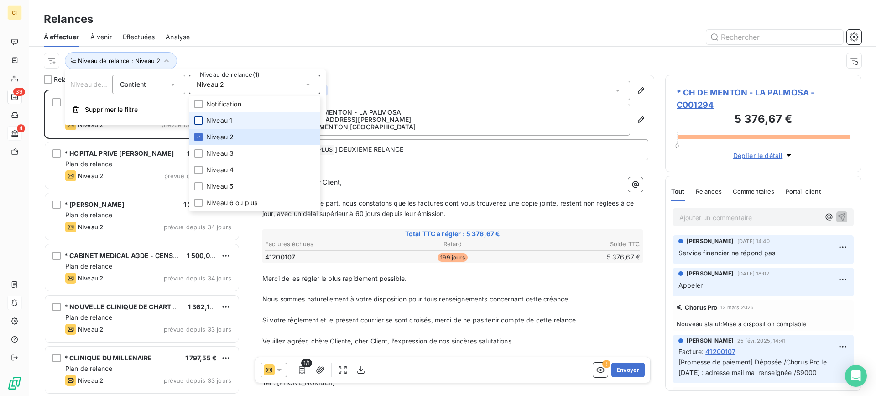
click at [201, 118] on div at bounding box center [198, 120] width 8 height 8
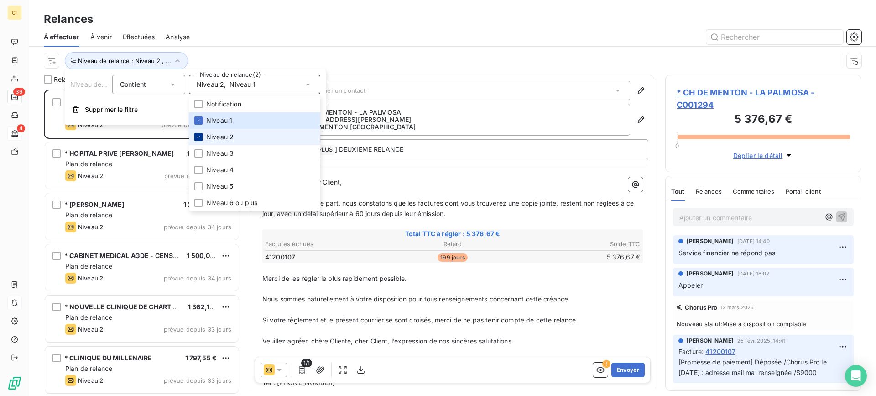
click at [198, 136] on icon at bounding box center [198, 136] width 5 height 5
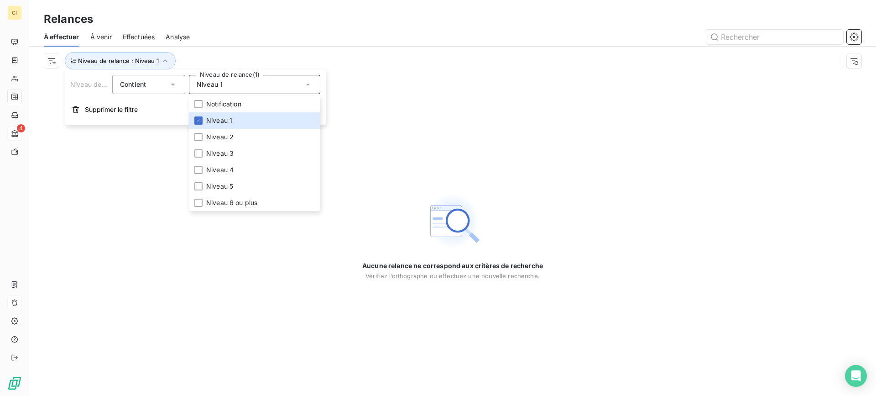
click at [176, 266] on div "Aucune relance ne correspond aux critères de recherche [PERSON_NAME] l’orthogra…" at bounding box center [452, 235] width 847 height 321
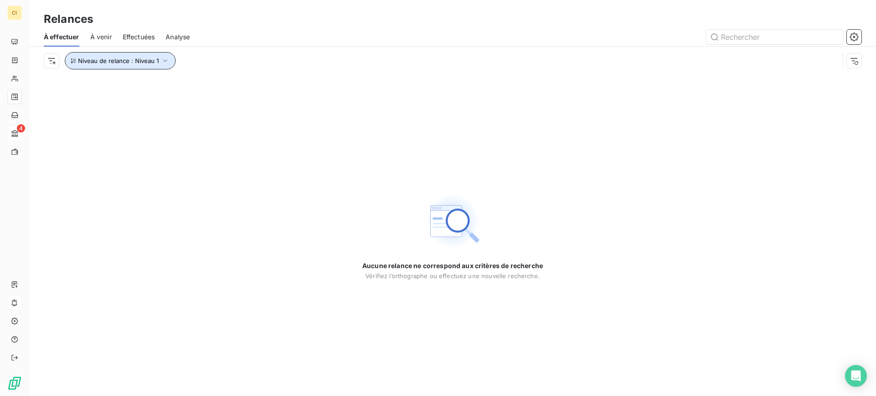
click at [165, 59] on icon "button" at bounding box center [165, 60] width 9 height 9
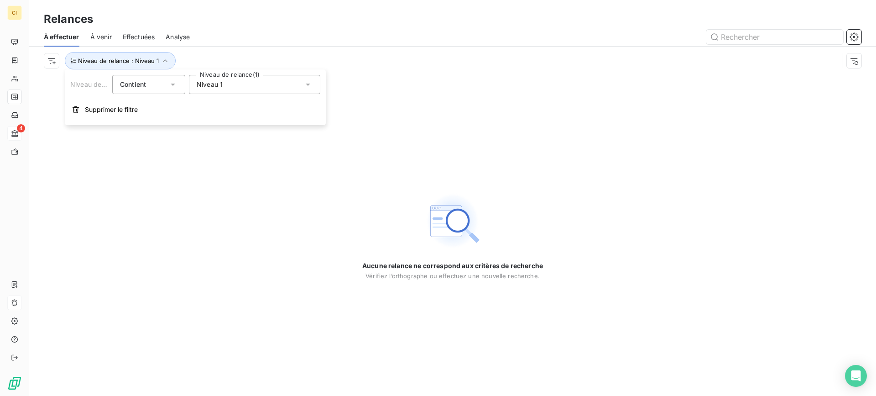
click at [308, 85] on icon at bounding box center [308, 85] width 5 height 2
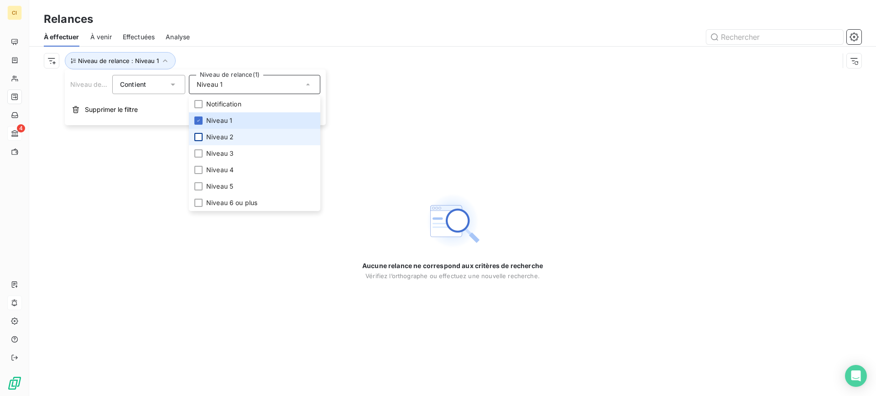
click at [201, 136] on div at bounding box center [198, 137] width 8 height 8
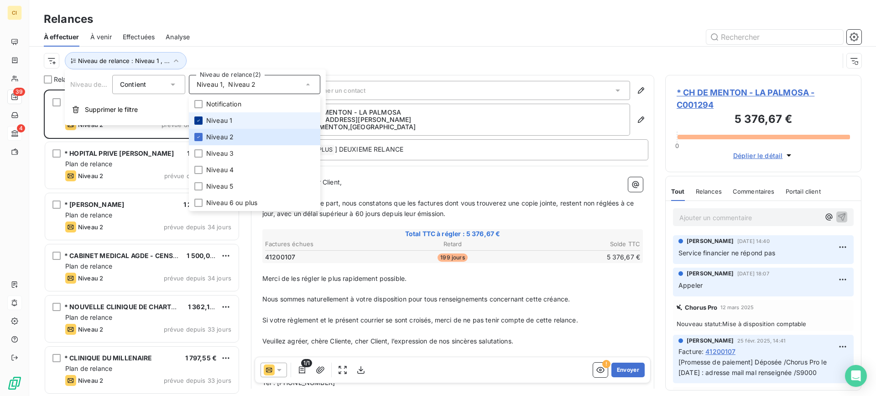
scroll to position [299, 189]
click at [199, 118] on icon at bounding box center [198, 120] width 5 height 5
click at [314, 17] on div "Relances" at bounding box center [452, 19] width 847 height 16
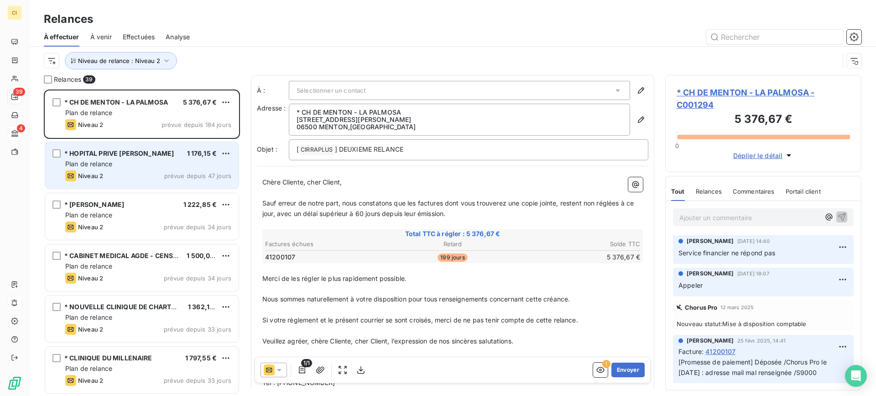
click at [127, 172] on div "Niveau 2 prévue depuis 47 jours" at bounding box center [148, 175] width 166 height 11
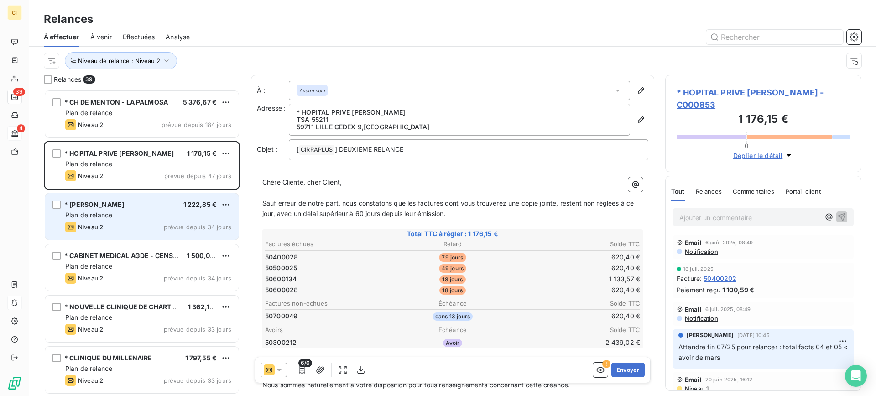
click at [113, 215] on div "Plan de relance" at bounding box center [148, 214] width 166 height 9
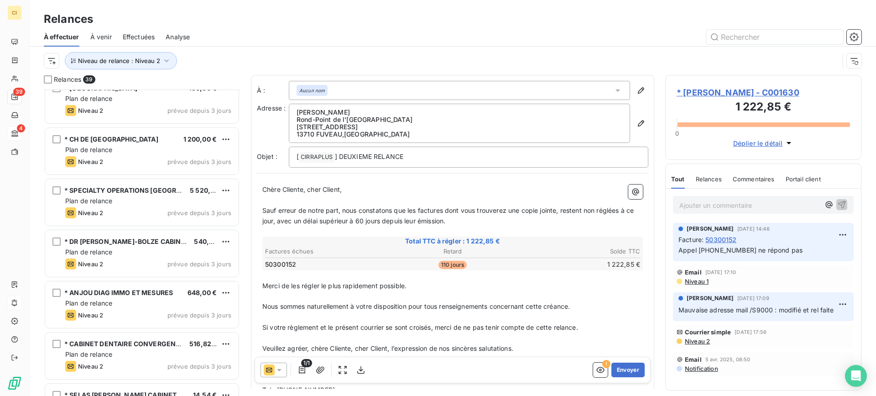
scroll to position [1323, 0]
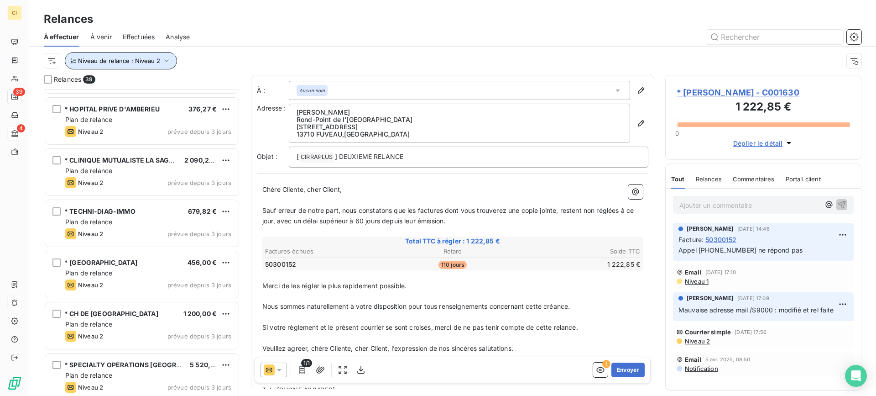
click at [166, 59] on icon "button" at bounding box center [166, 60] width 9 height 9
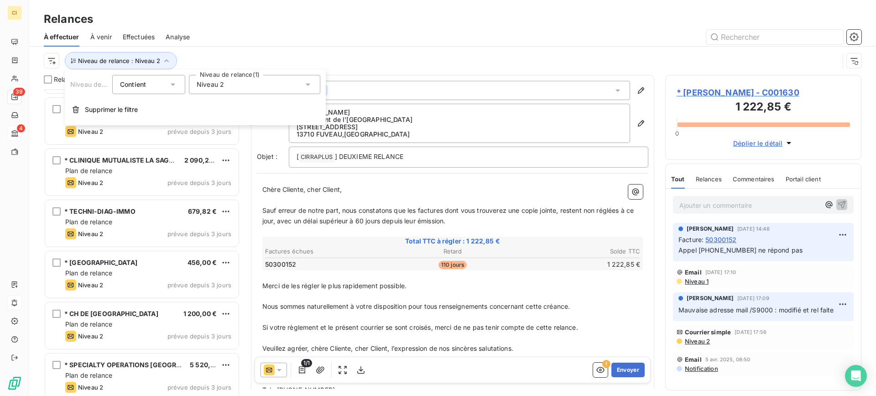
click at [308, 84] on icon at bounding box center [308, 84] width 9 height 9
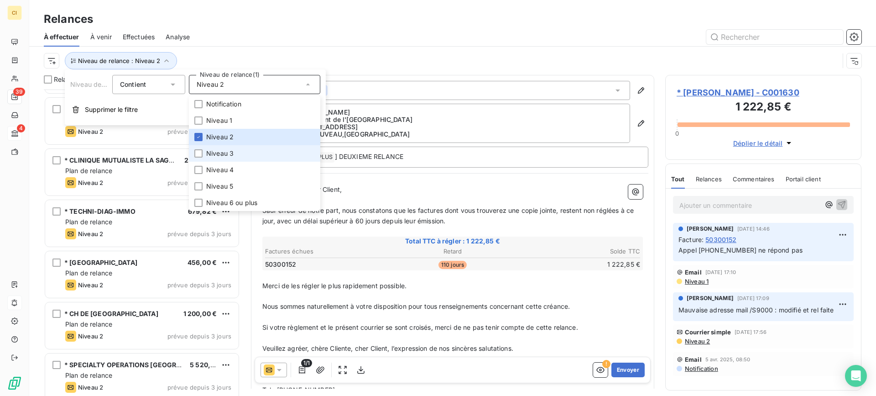
click at [204, 154] on li "Niveau 3" at bounding box center [254, 153] width 131 height 16
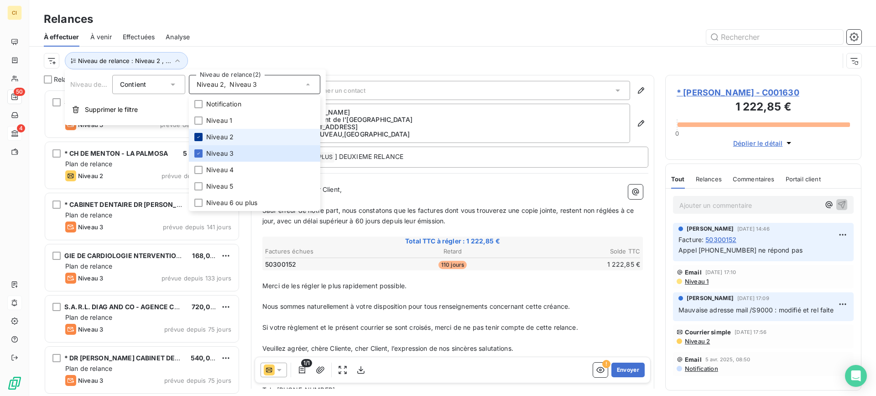
scroll to position [299, 189]
click at [197, 136] on icon at bounding box center [198, 136] width 5 height 5
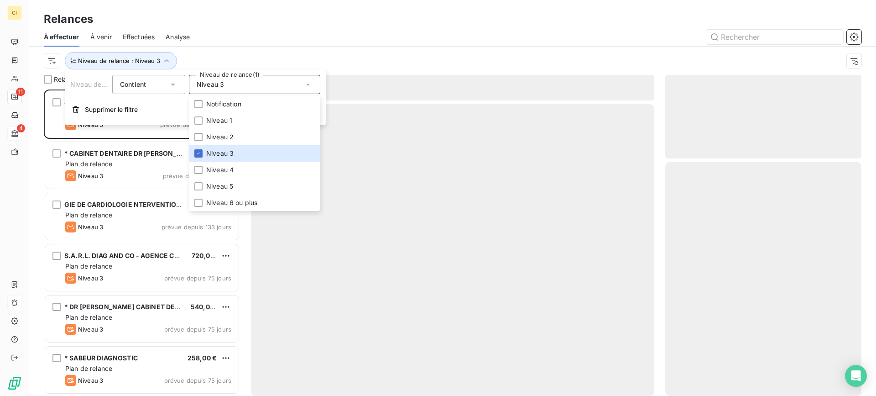
scroll to position [299, 189]
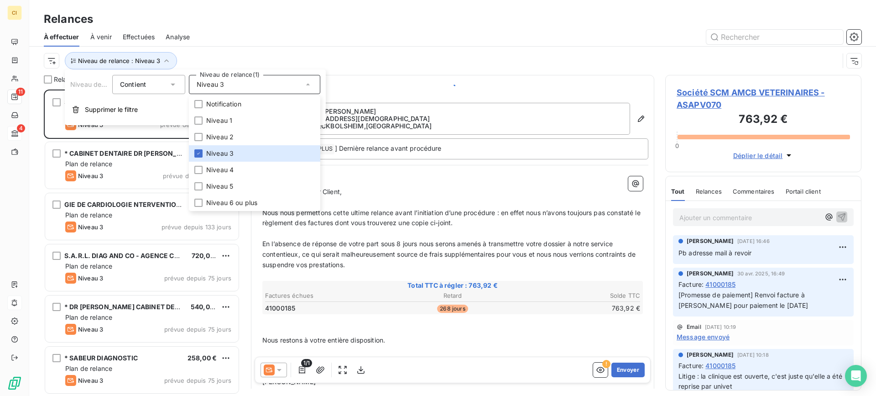
click at [286, 38] on div at bounding box center [531, 37] width 661 height 15
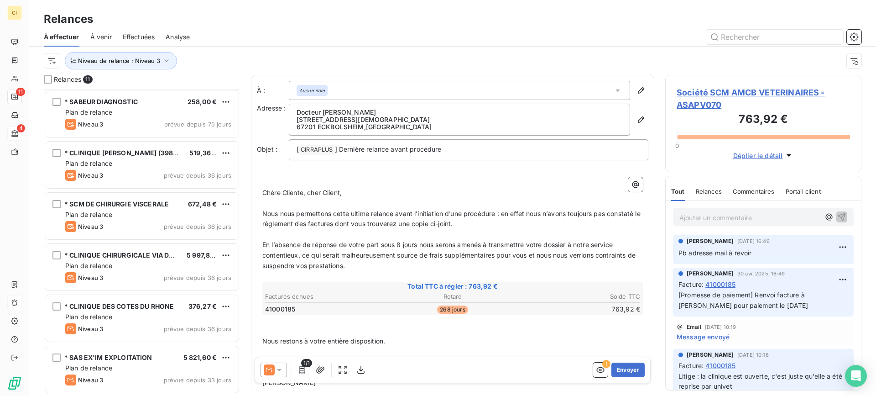
scroll to position [0, 0]
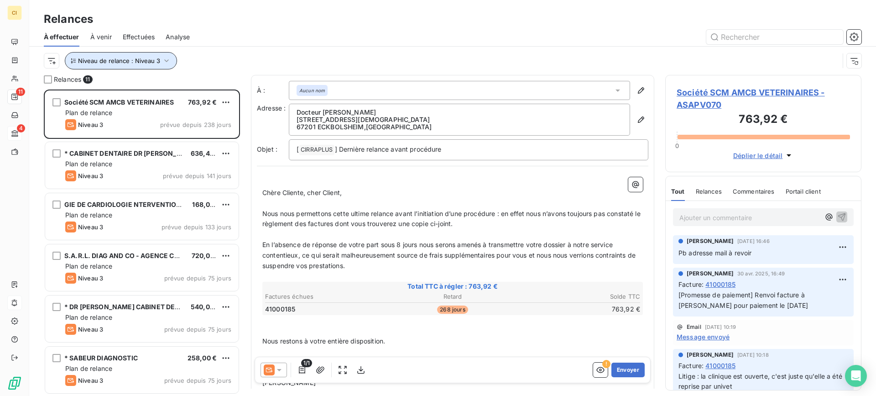
click at [167, 61] on icon "button" at bounding box center [166, 60] width 9 height 9
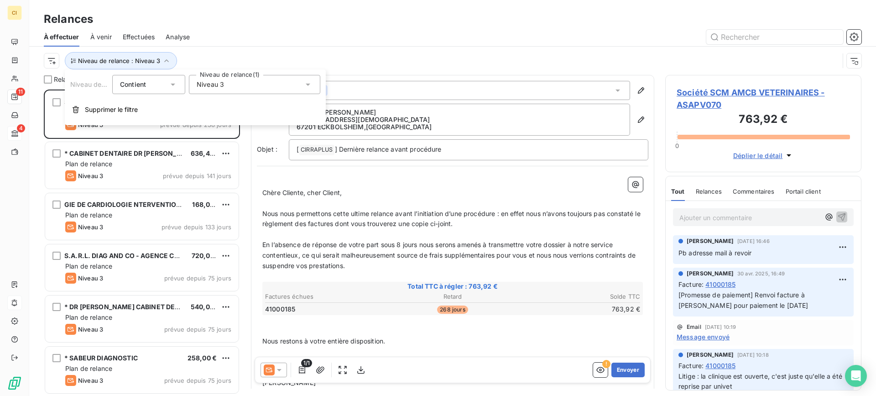
click at [309, 85] on icon at bounding box center [308, 84] width 9 height 9
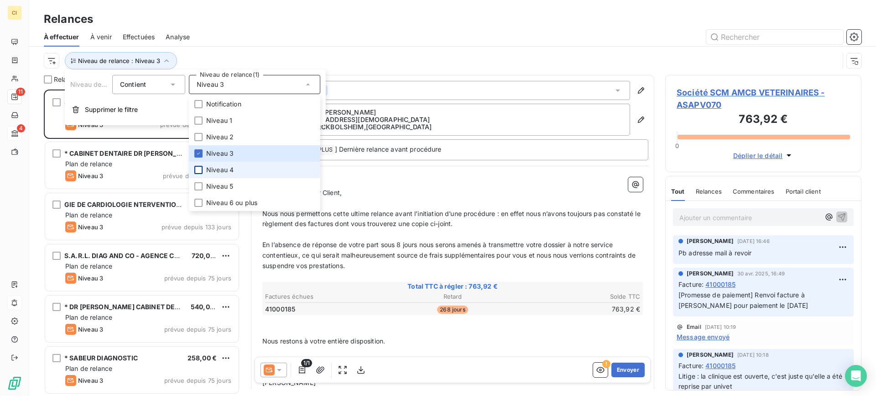
click at [199, 169] on div at bounding box center [198, 170] width 8 height 8
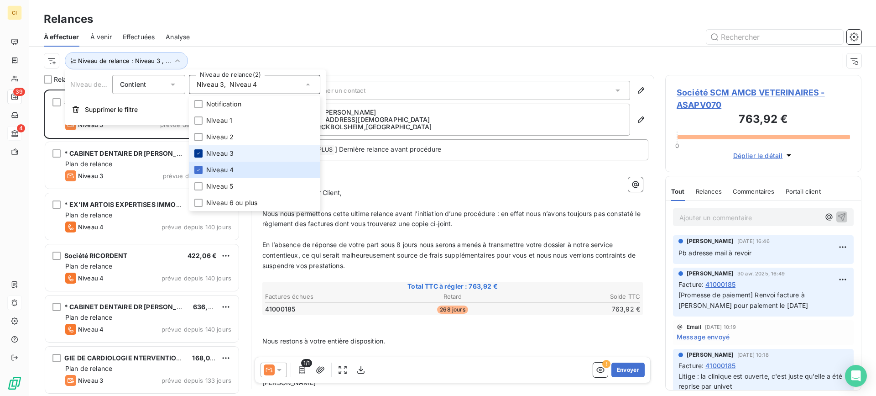
scroll to position [299, 189]
click at [200, 151] on icon at bounding box center [198, 153] width 5 height 5
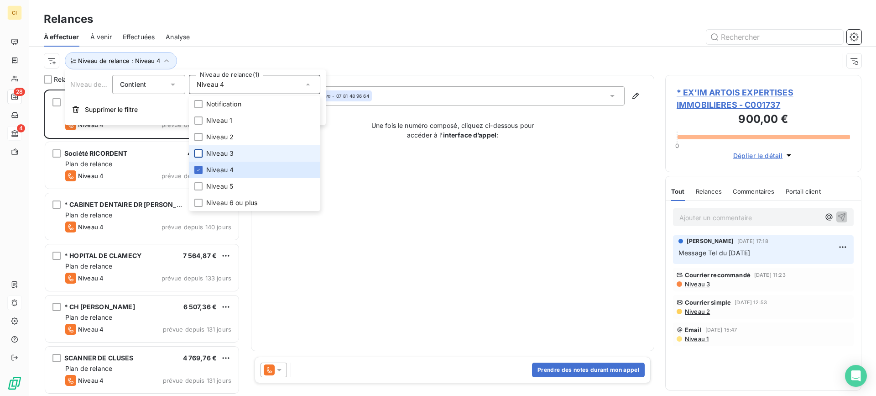
scroll to position [299, 189]
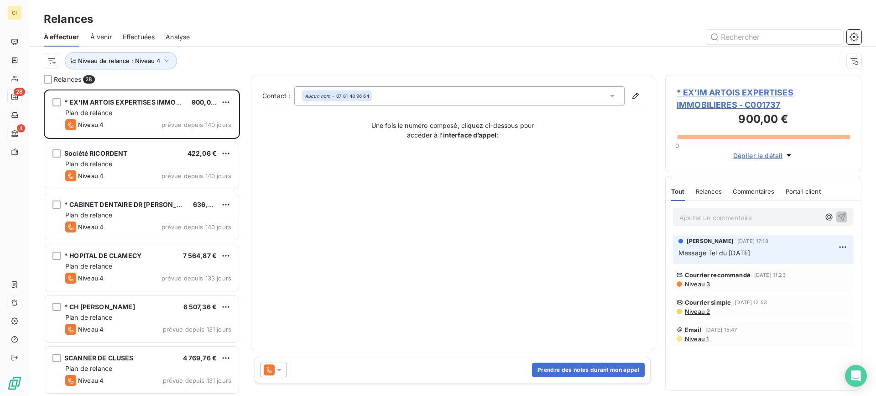
click at [275, 36] on div at bounding box center [531, 37] width 661 height 15
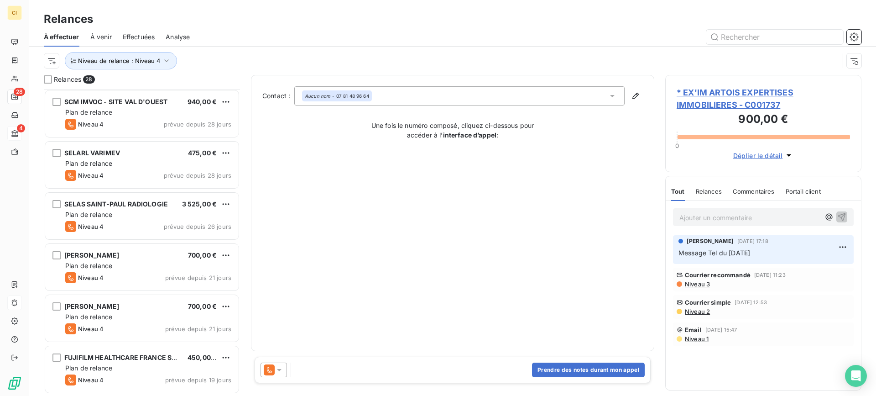
scroll to position [715, 0]
